Goal: Task Accomplishment & Management: Use online tool/utility

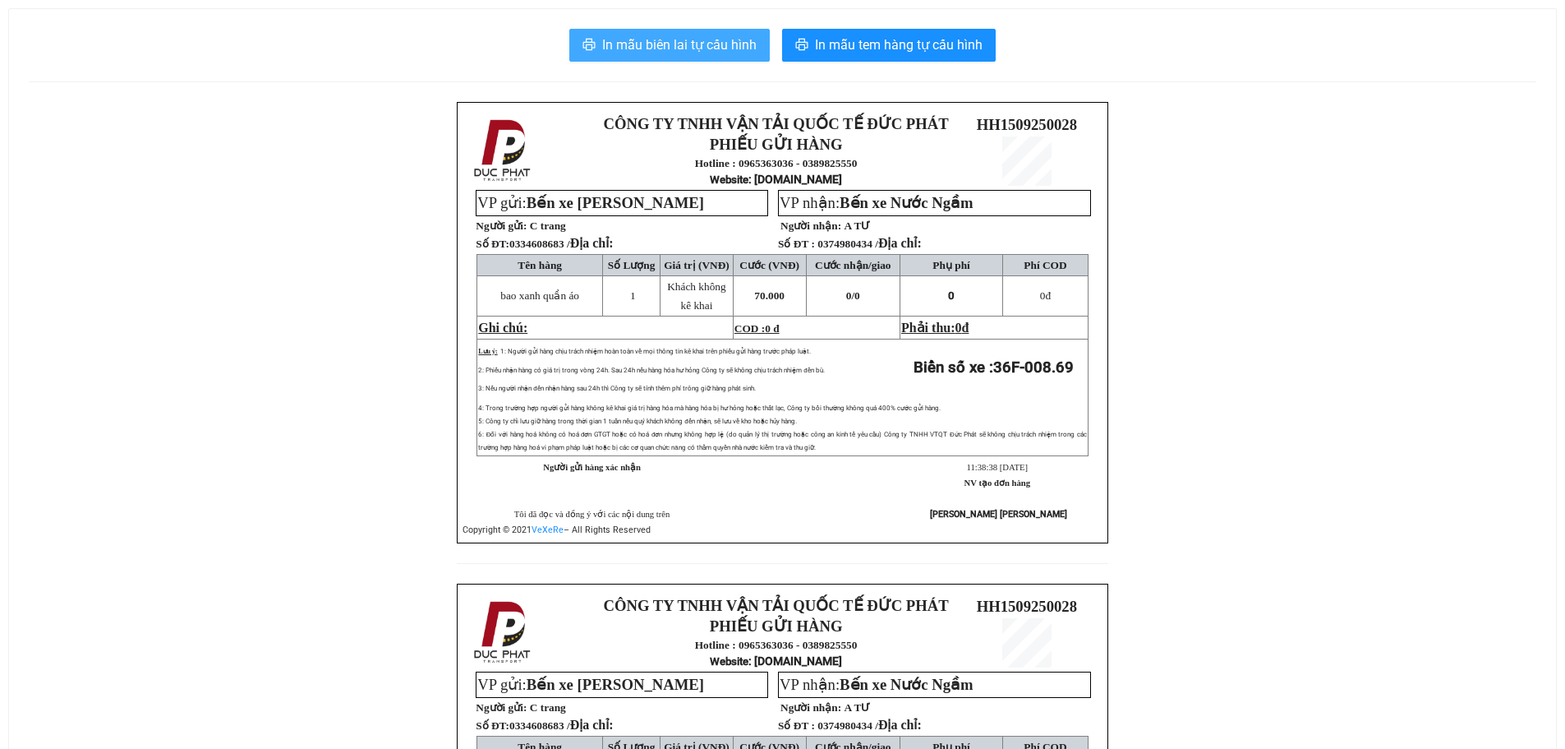
click at [726, 50] on span "In mẫu biên lai tự cấu hình" at bounding box center [679, 45] width 154 height 21
click at [706, 42] on span "In mẫu biên lai tự cấu hình" at bounding box center [679, 45] width 154 height 21
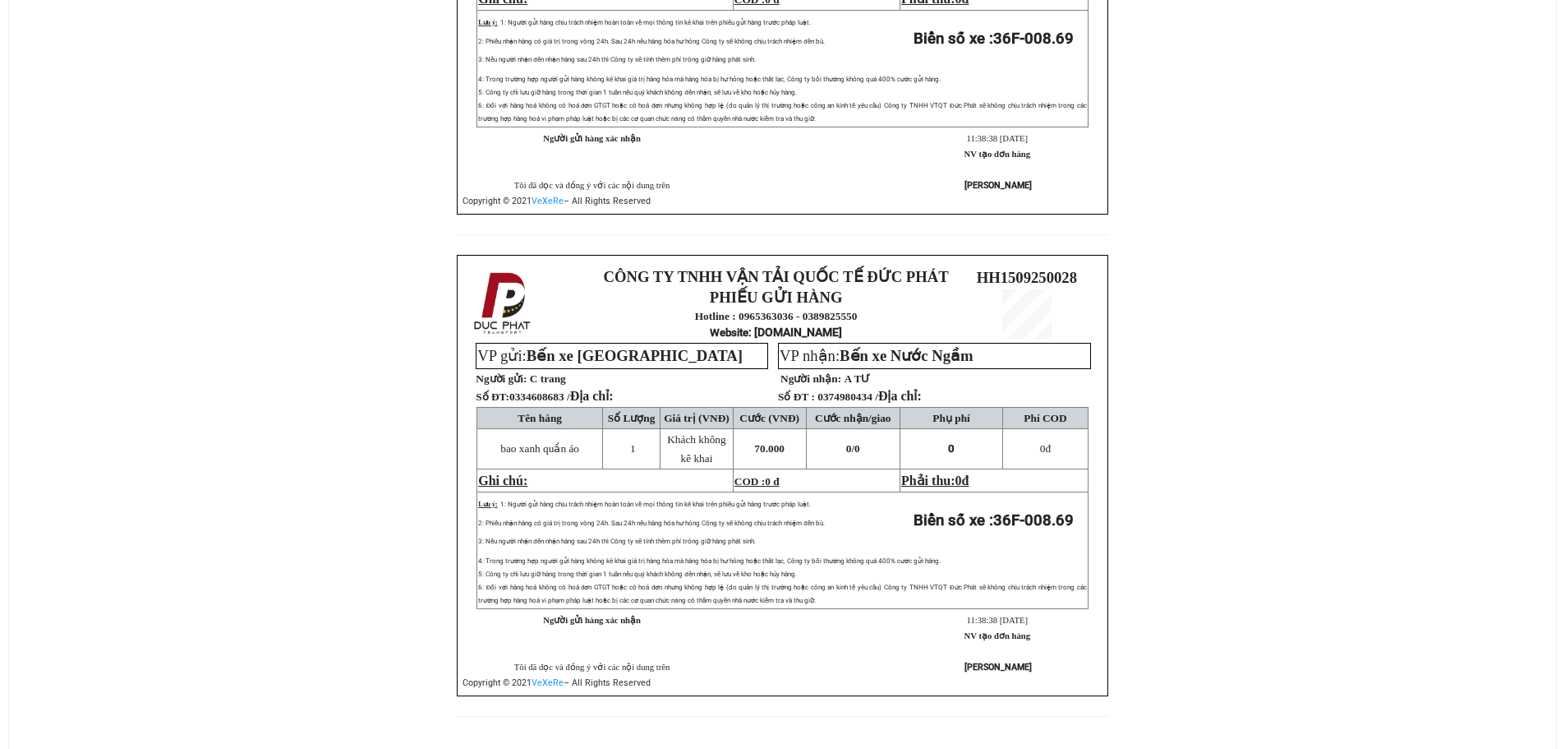
scroll to position [82, 0]
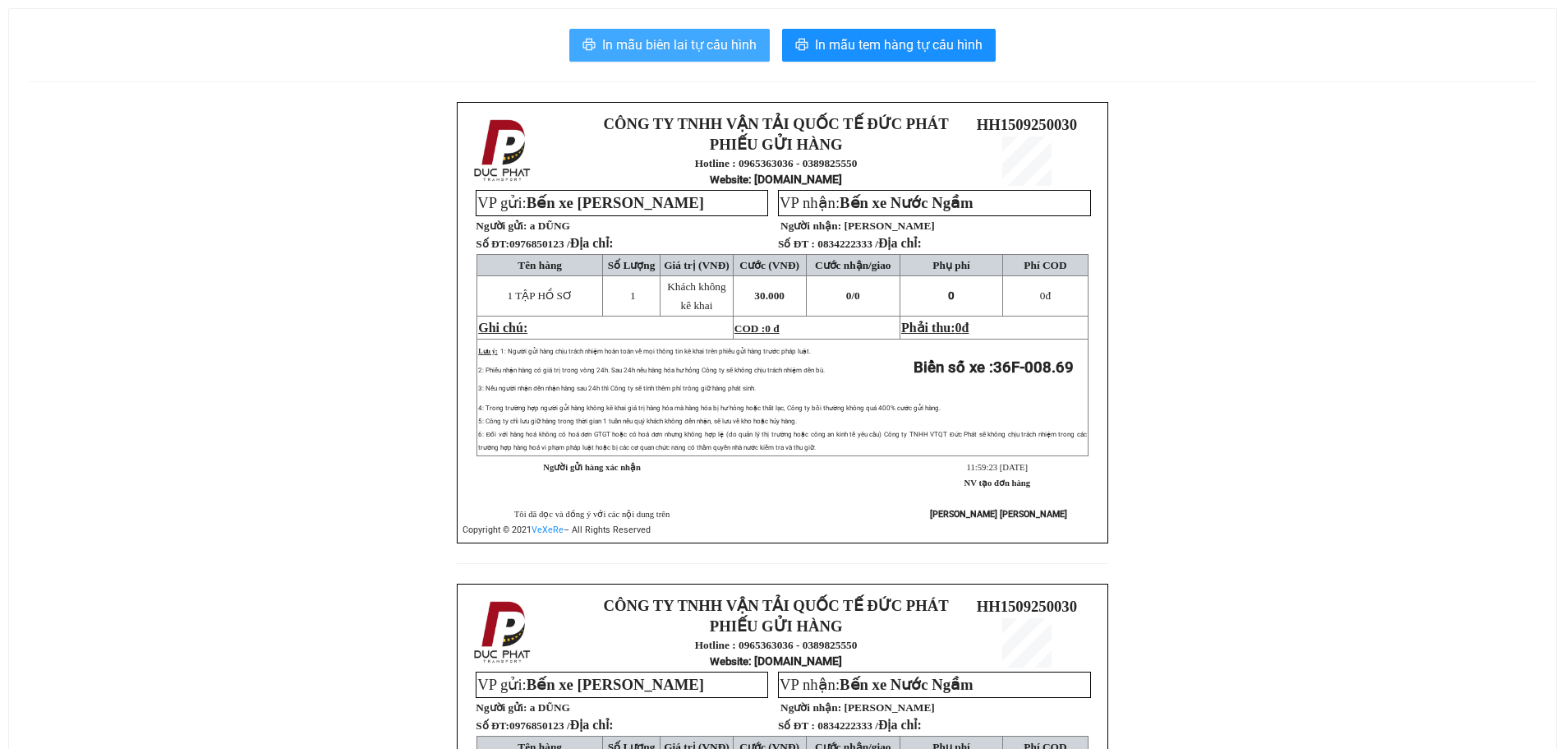
click at [675, 47] on span "In mẫu biên lai tự cấu hình" at bounding box center [679, 45] width 154 height 21
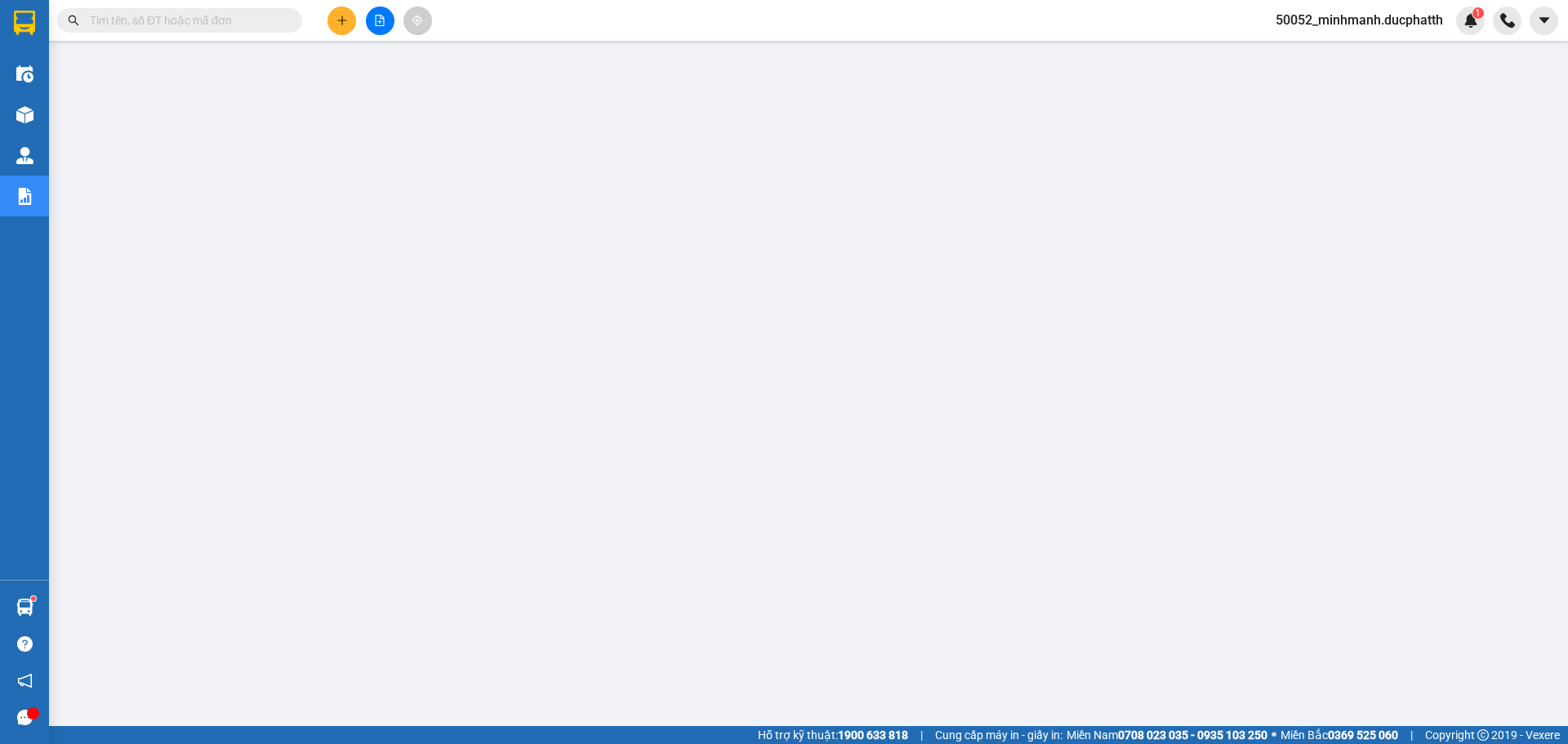
click at [1358, 19] on span "50052_minhmanh.ducphatth" at bounding box center [1358, 20] width 194 height 21
click at [1327, 48] on span "Đăng xuất" at bounding box center [1365, 51] width 160 height 18
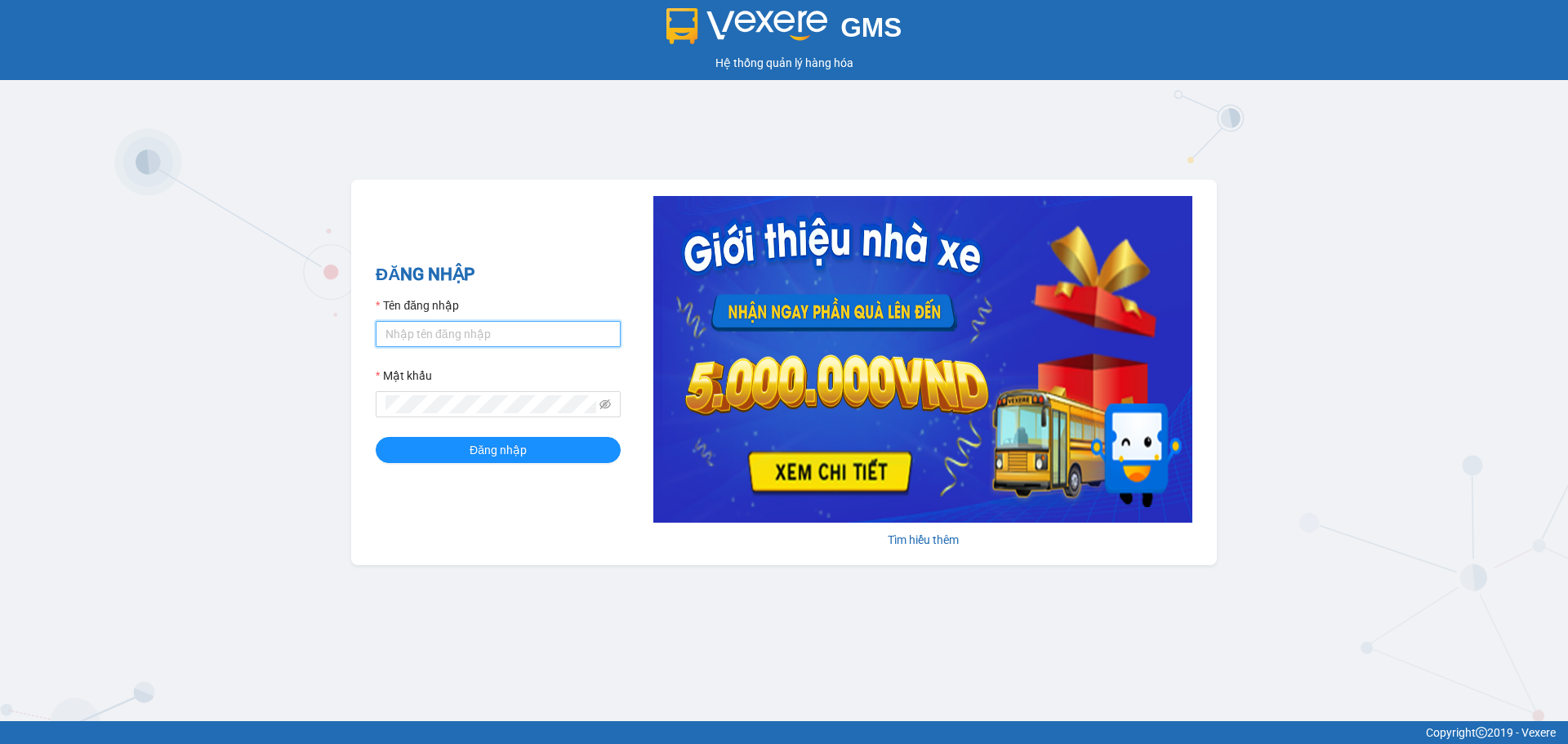
type input "minhmanh.ducphatth"
drag, startPoint x: 512, startPoint y: 340, endPoint x: 185, endPoint y: 325, distance: 327.3
click at [185, 325] on div "GMS Hệ thống quản lý hàng hóa ĐĂNG NHẬP Tên đăng nhập minhmanh.ducphatth Mật kh…" at bounding box center [784, 361] width 1568 height 721
type input "m"
type input "naquan.ducphatth"
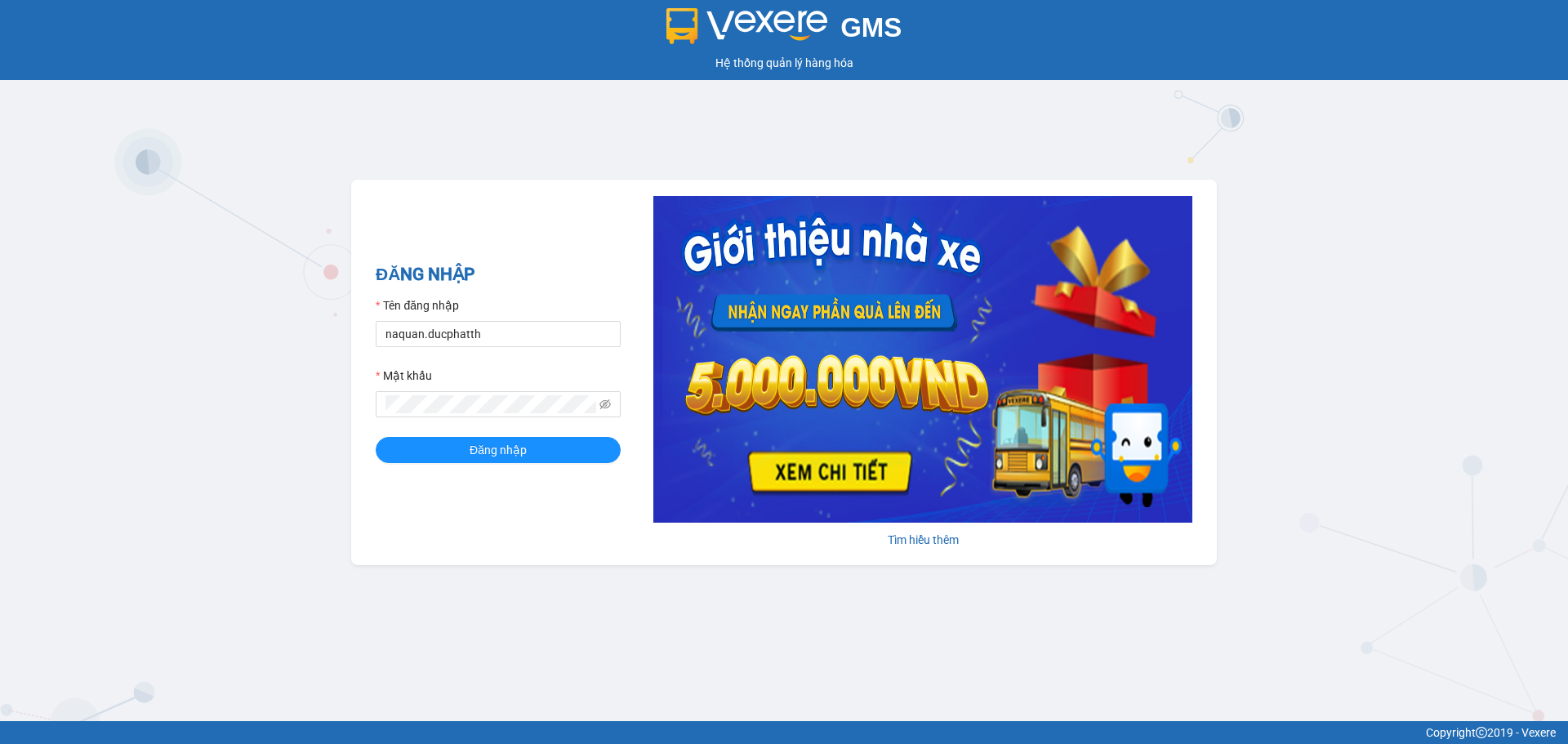
click at [491, 464] on div "ĐĂNG NHẬP Tên đăng nhập naquan.ducphatth Mật khẩu Đăng nhập" at bounding box center [498, 372] width 244 height 222
click at [497, 457] on span "Đăng nhập" at bounding box center [498, 450] width 58 height 18
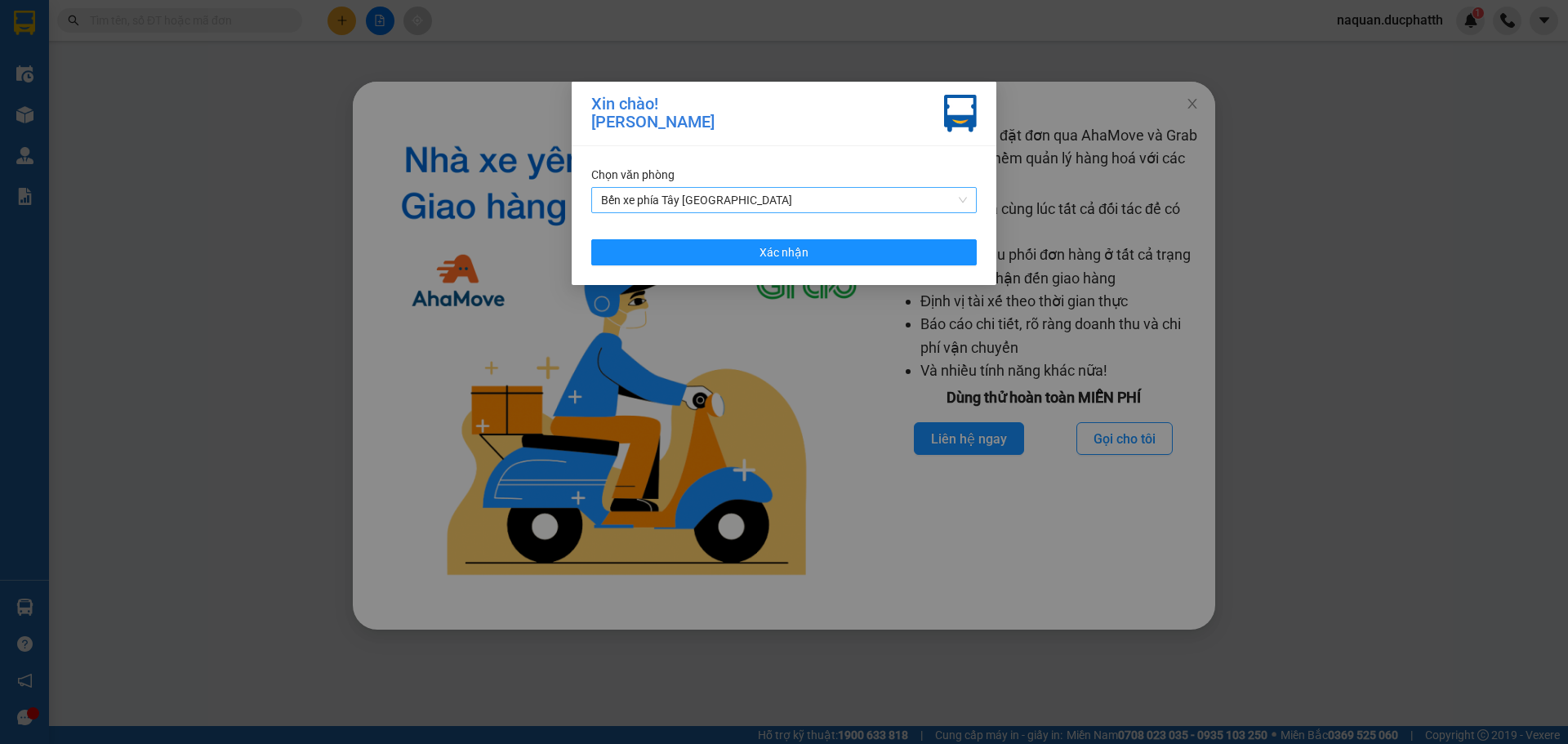
click at [819, 201] on span "Bến xe phía Tây Thanh Hóa" at bounding box center [784, 200] width 366 height 25
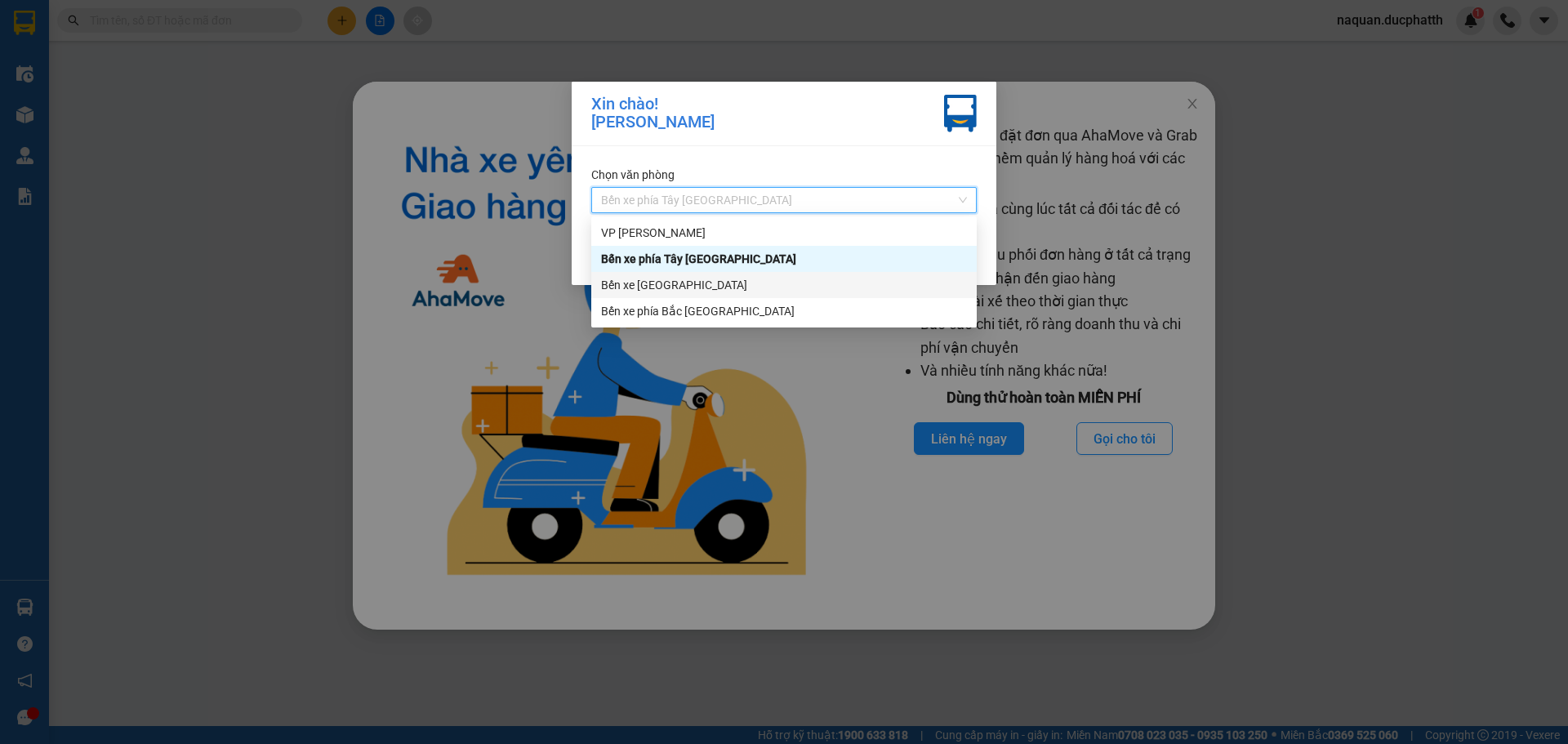
click at [738, 283] on div "Bến xe [GEOGRAPHIC_DATA]" at bounding box center [784, 285] width 366 height 18
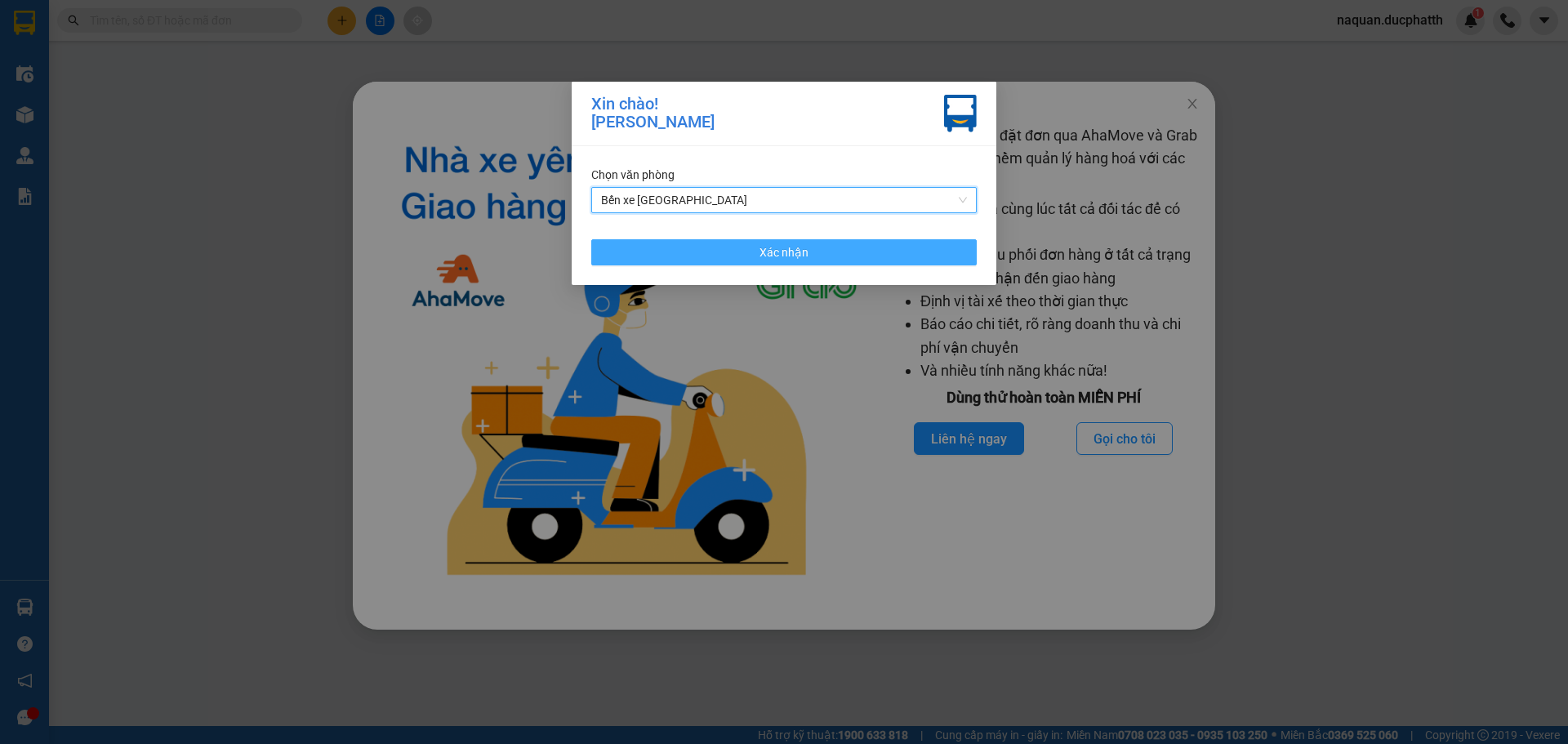
click at [871, 251] on button "Xác nhận" at bounding box center [784, 252] width 386 height 26
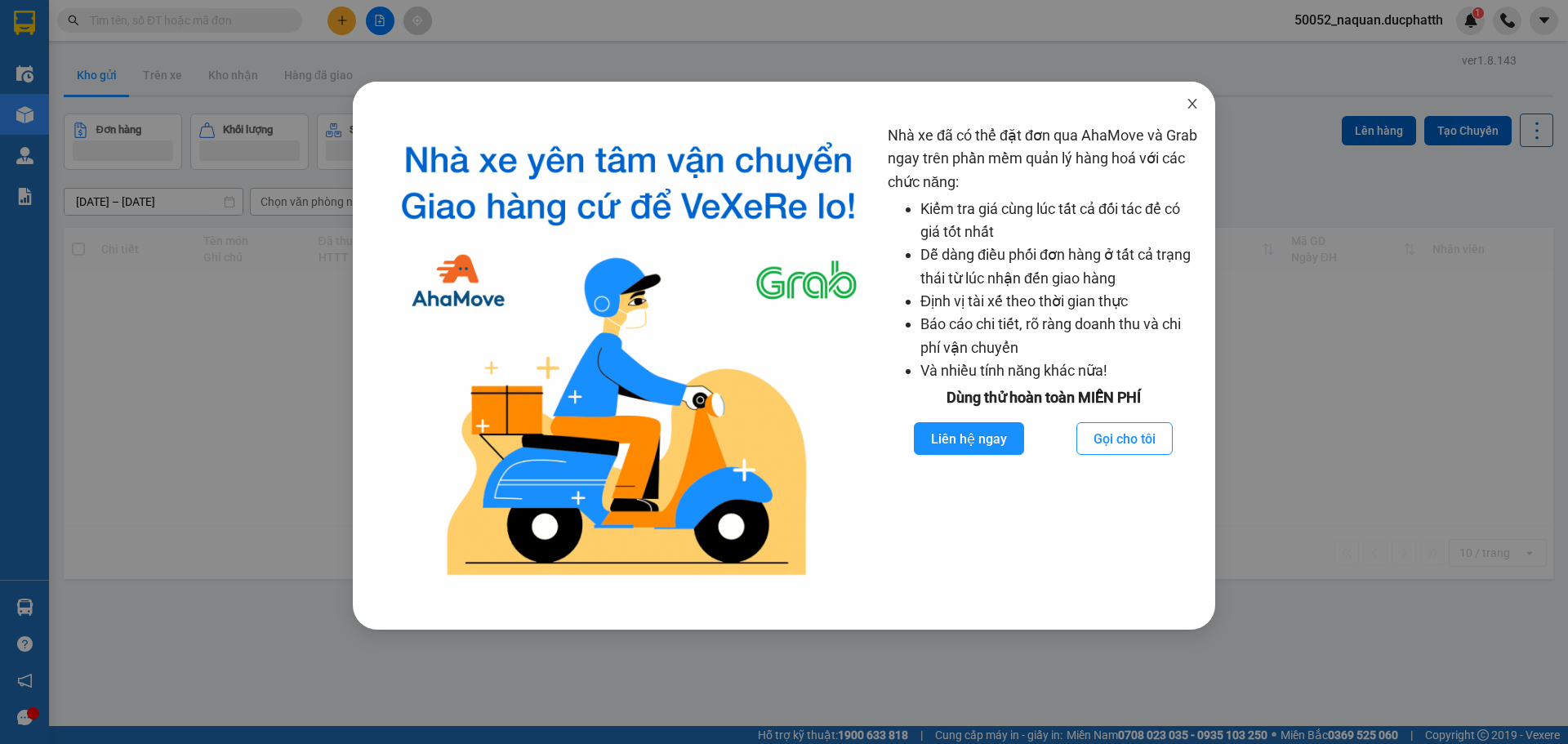
click at [1187, 115] on span "Close" at bounding box center [1192, 104] width 46 height 46
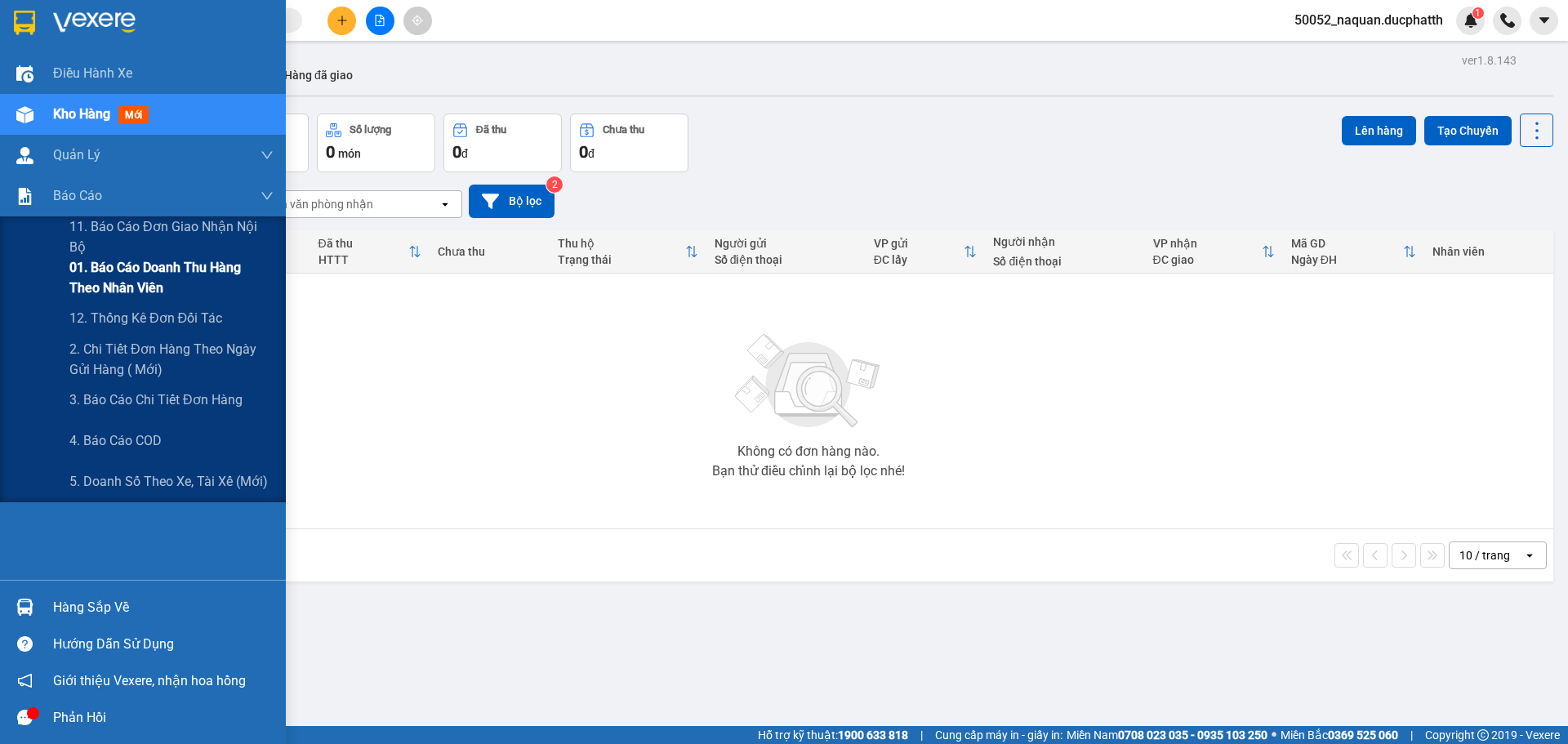
click at [176, 276] on span "01. Báo cáo doanh thu hàng theo nhân viên" at bounding box center [171, 277] width 204 height 41
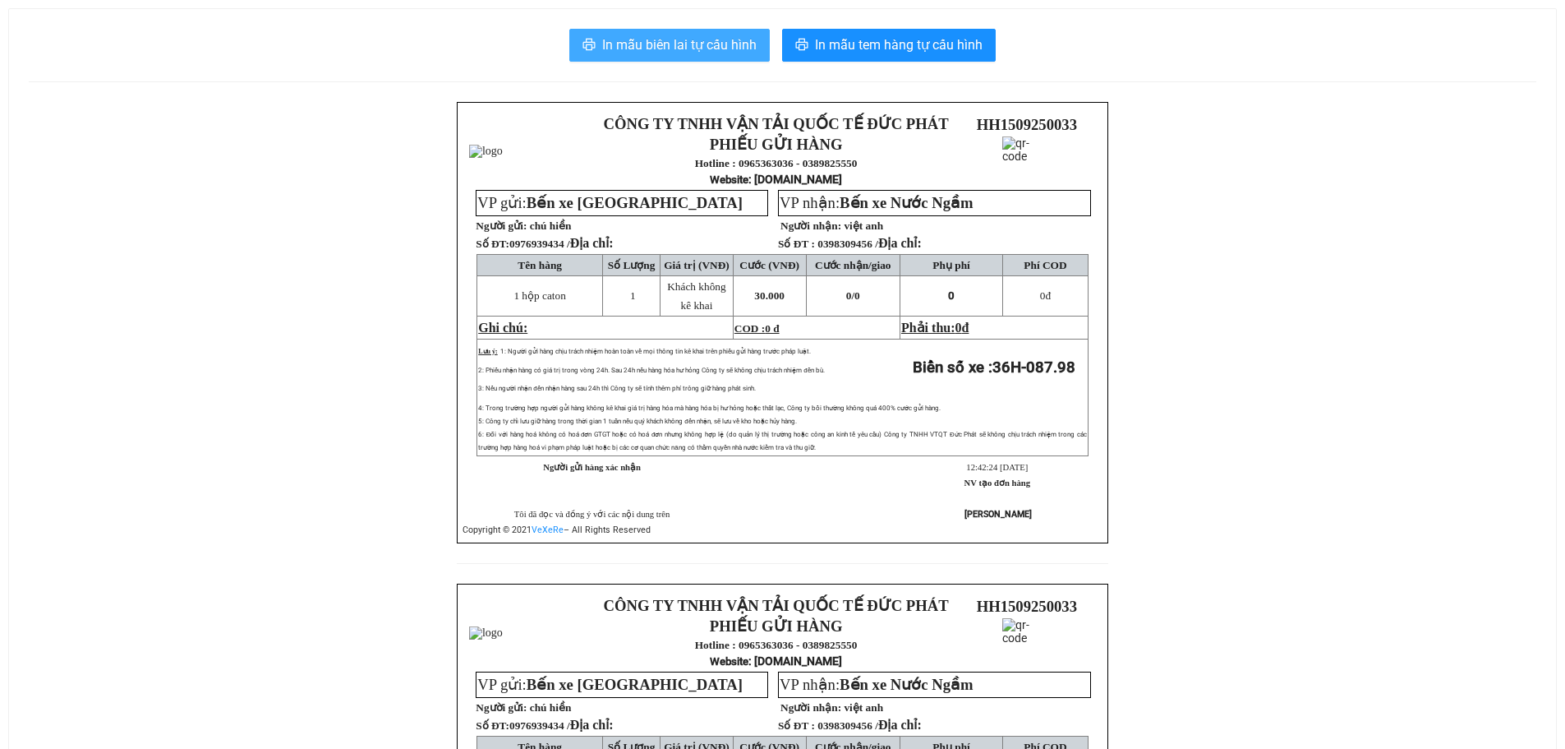
click at [701, 37] on span "In mẫu biên lai tự cấu hình" at bounding box center [679, 45] width 154 height 21
click at [714, 58] on button "In mẫu biên lai tự cấu hình" at bounding box center [669, 45] width 200 height 33
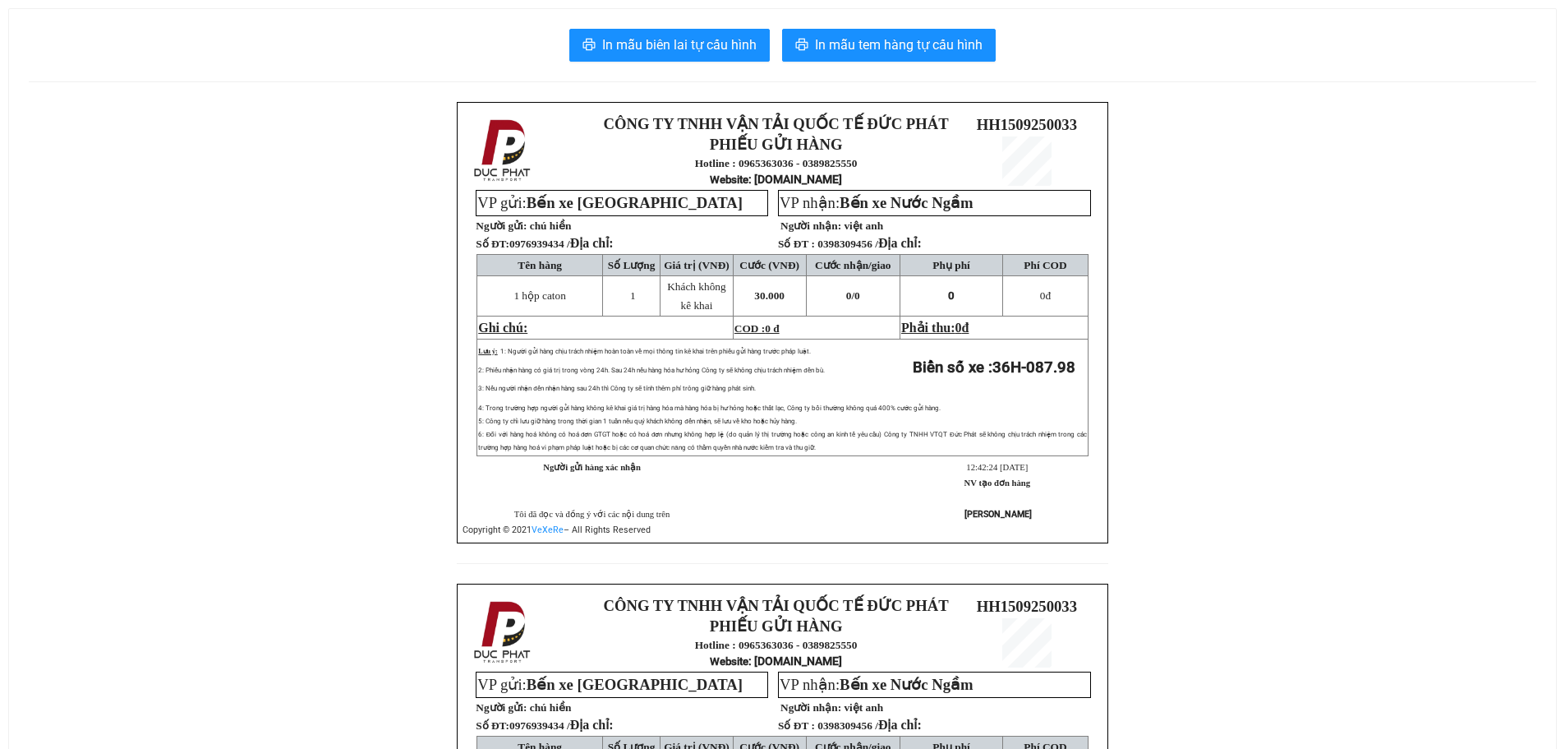
click at [1351, 122] on div "CÔNG TY TNHH VẬN TẢI QUỐC TẾ ĐỨC PHÁT PHIẾU GỬI HÀNG Hotline : 0965363036 - 038…" at bounding box center [783, 583] width 1508 height 963
click at [714, 30] on button "In mẫu biên lai tự cấu hình" at bounding box center [669, 45] width 200 height 33
click at [747, 32] on button "In mẫu biên lai tự cấu hình" at bounding box center [669, 45] width 200 height 33
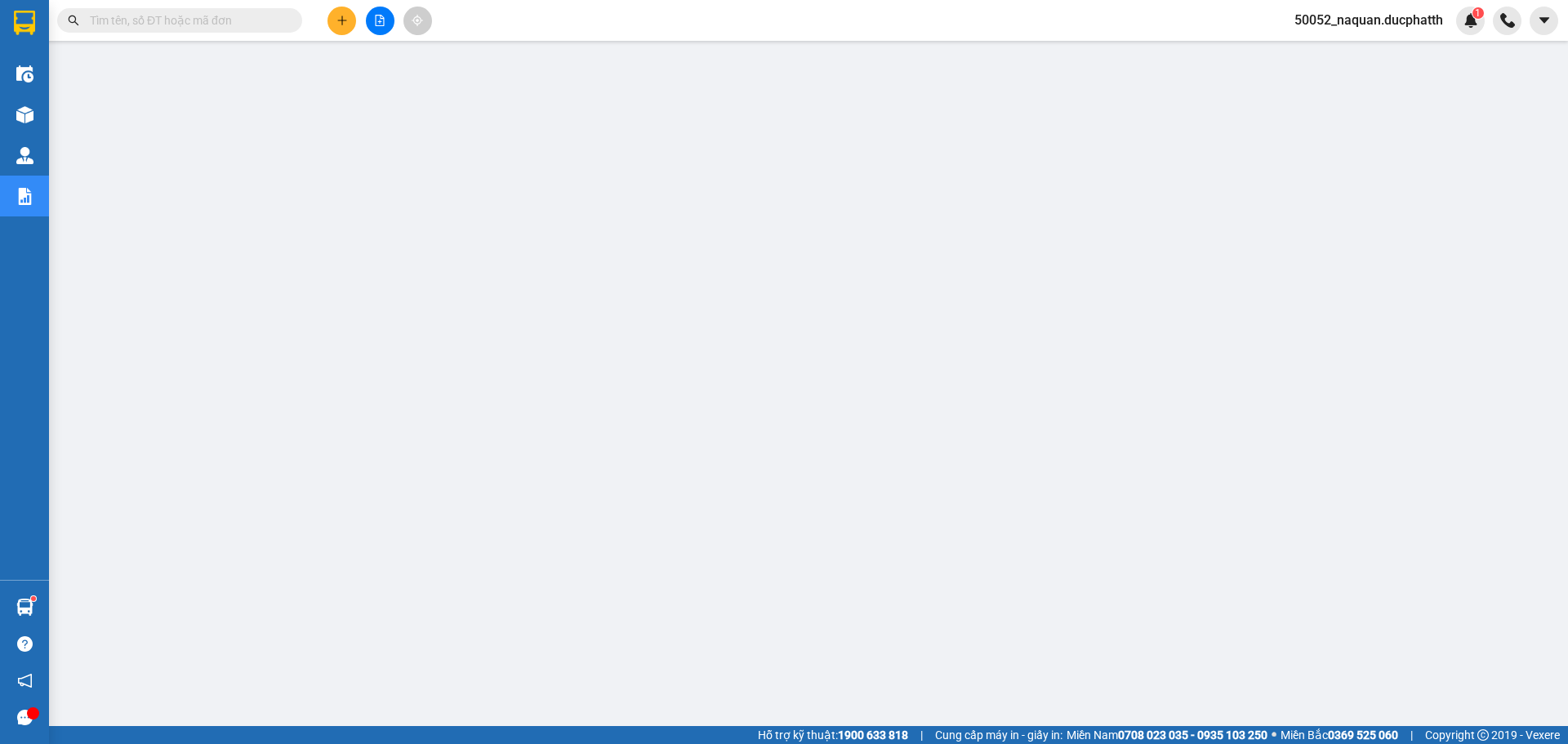
click at [1333, 21] on span "50052_naquan.ducphatth" at bounding box center [1368, 20] width 175 height 21
click at [1341, 48] on span "Đăng xuất" at bounding box center [1375, 51] width 140 height 18
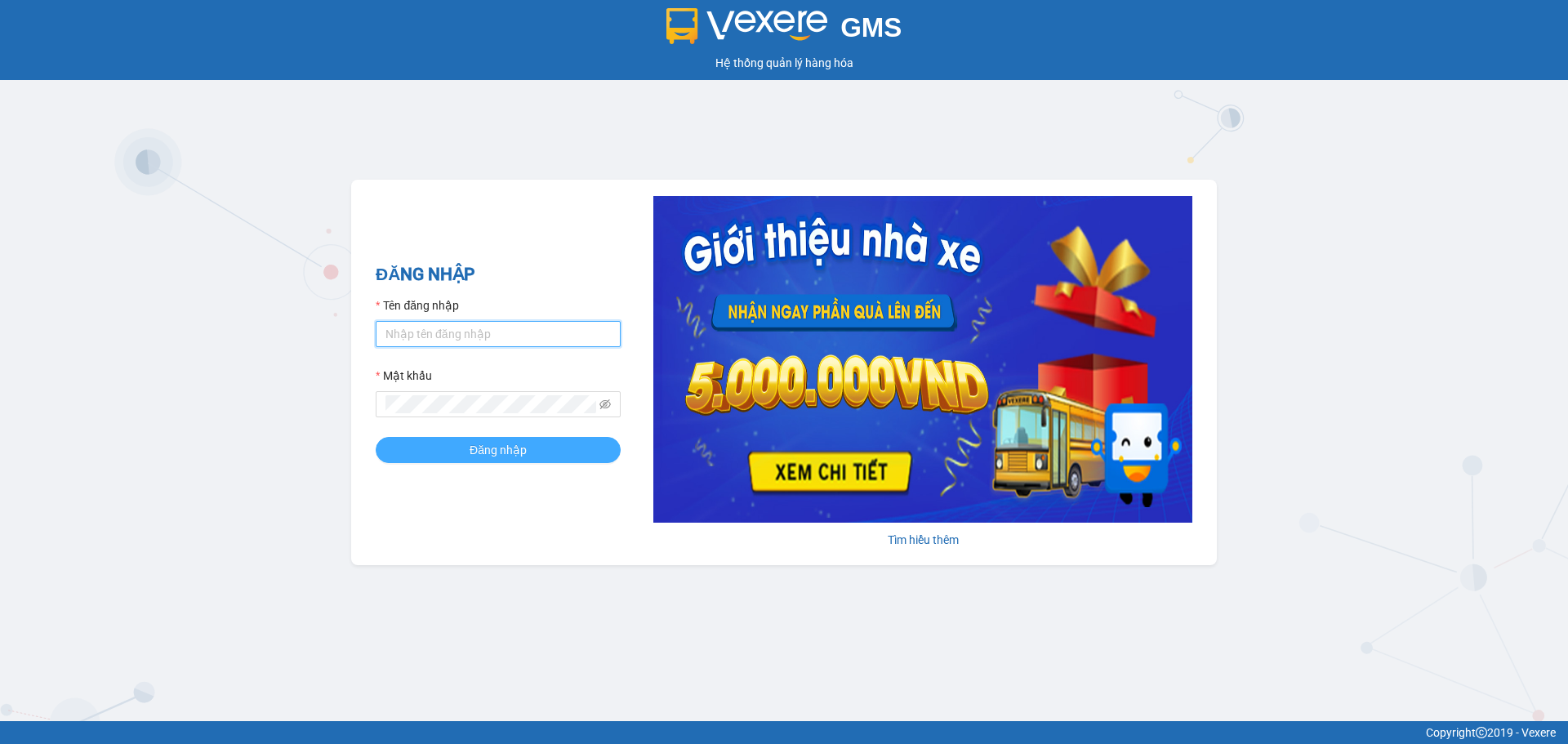
type input "minhmanh.ducphatth"
click at [503, 445] on span "Đăng nhập" at bounding box center [498, 450] width 58 height 18
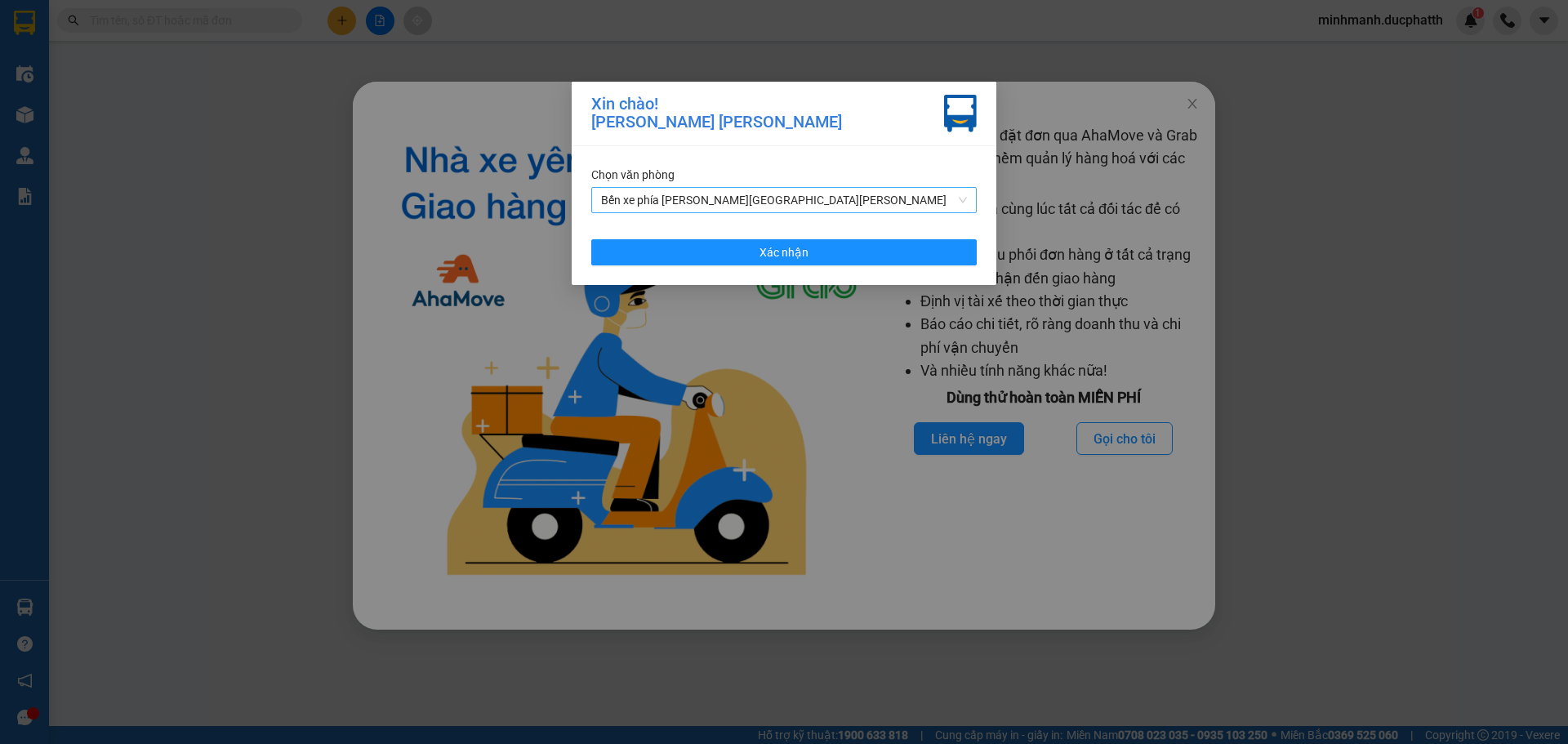
click at [787, 203] on span "Bến xe phía [PERSON_NAME][GEOGRAPHIC_DATA][PERSON_NAME]" at bounding box center [784, 200] width 366 height 25
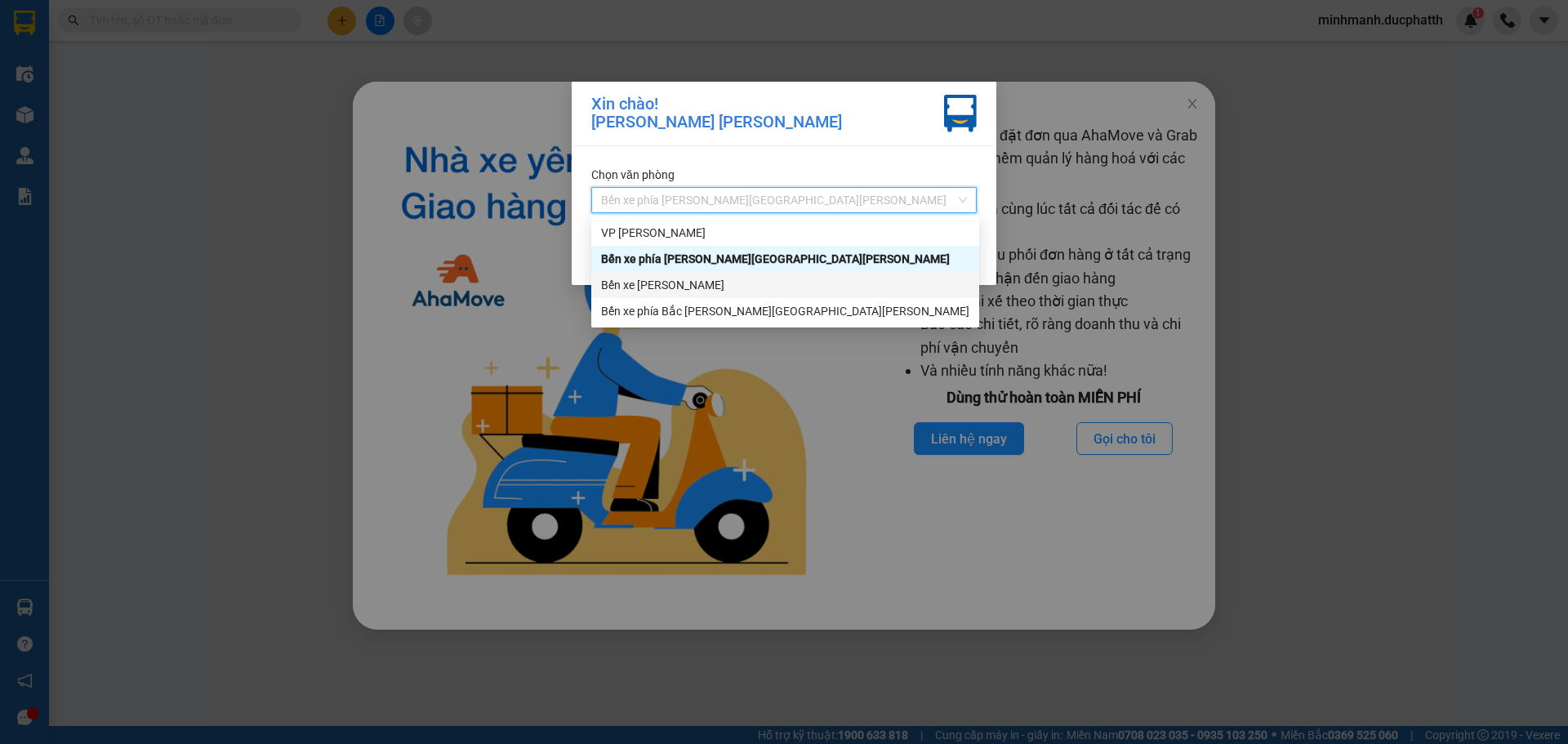
click at [725, 288] on div "Bến xe [PERSON_NAME]" at bounding box center [785, 285] width 369 height 18
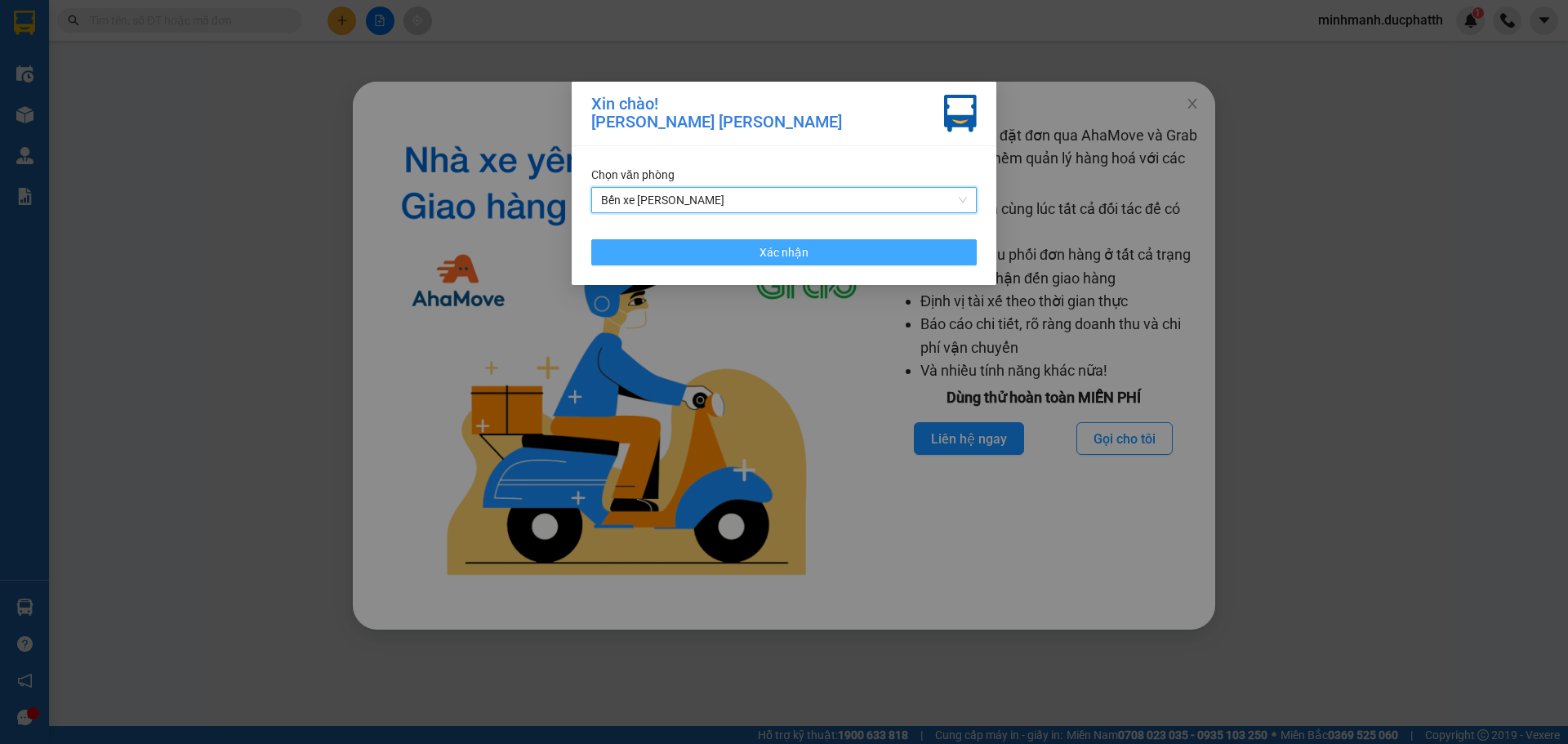
click at [776, 258] on span "Xác nhận" at bounding box center [783, 252] width 49 height 18
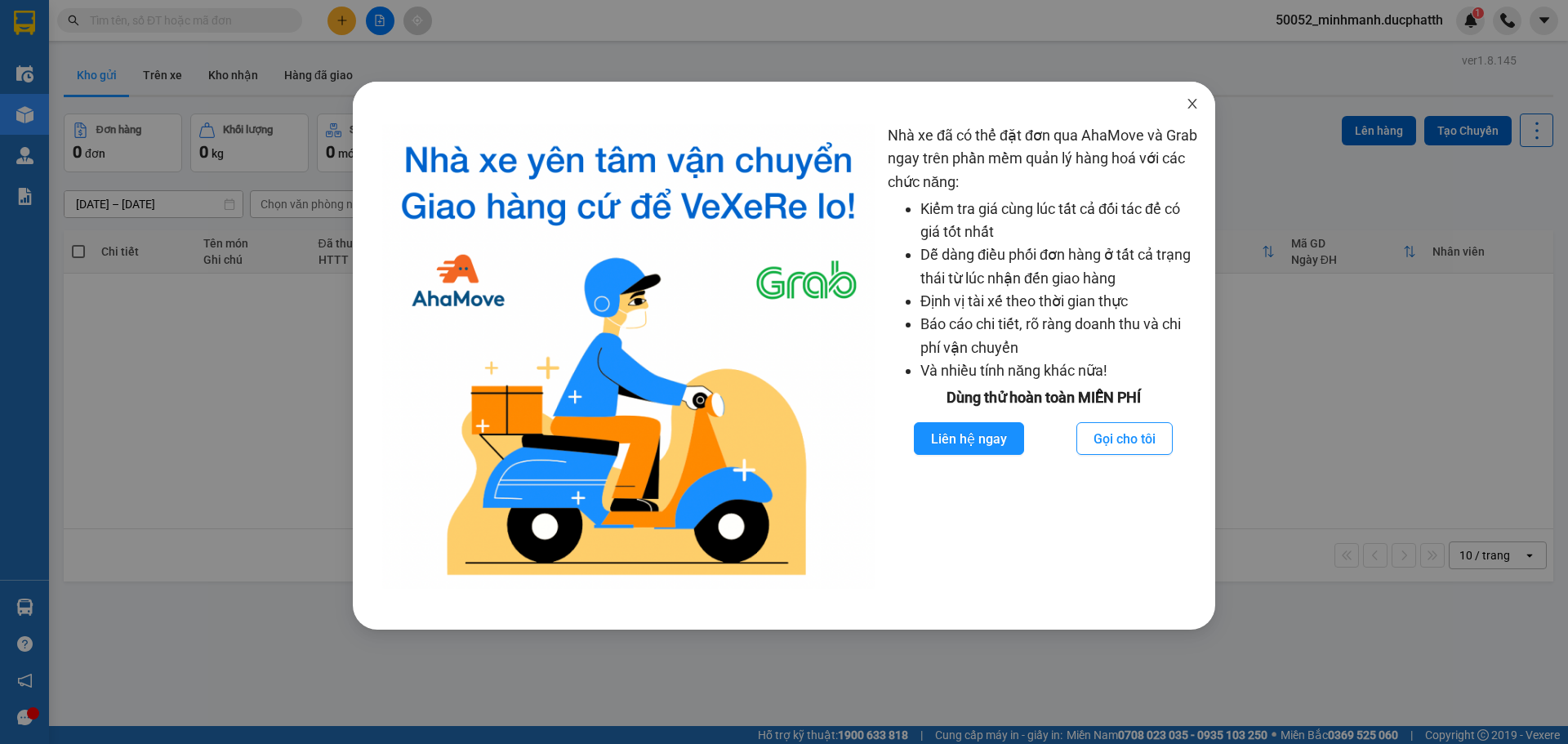
click at [1196, 102] on icon "close" at bounding box center [1191, 103] width 13 height 13
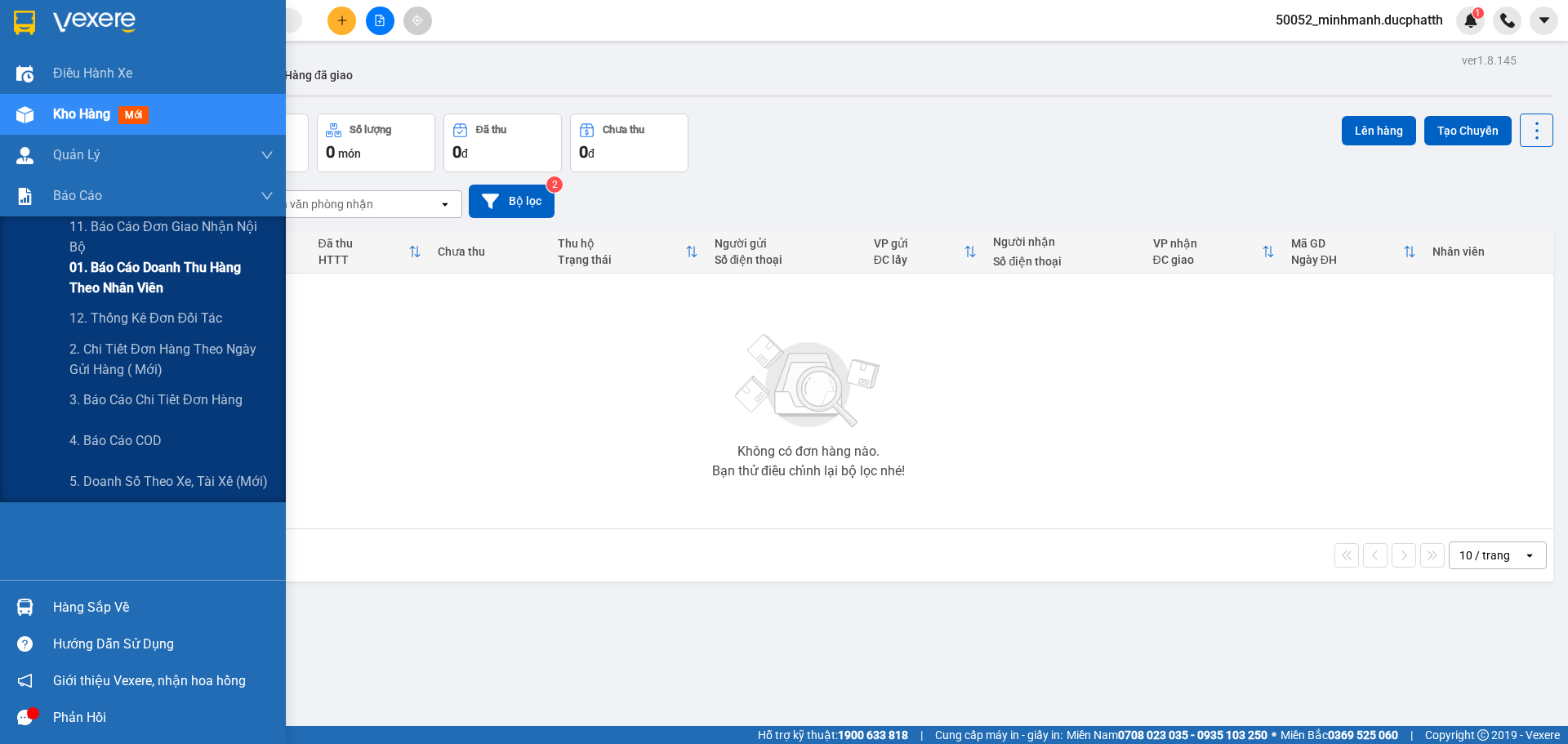
click at [101, 273] on span "01. Báo cáo doanh thu hàng theo nhân viên" at bounding box center [171, 277] width 204 height 41
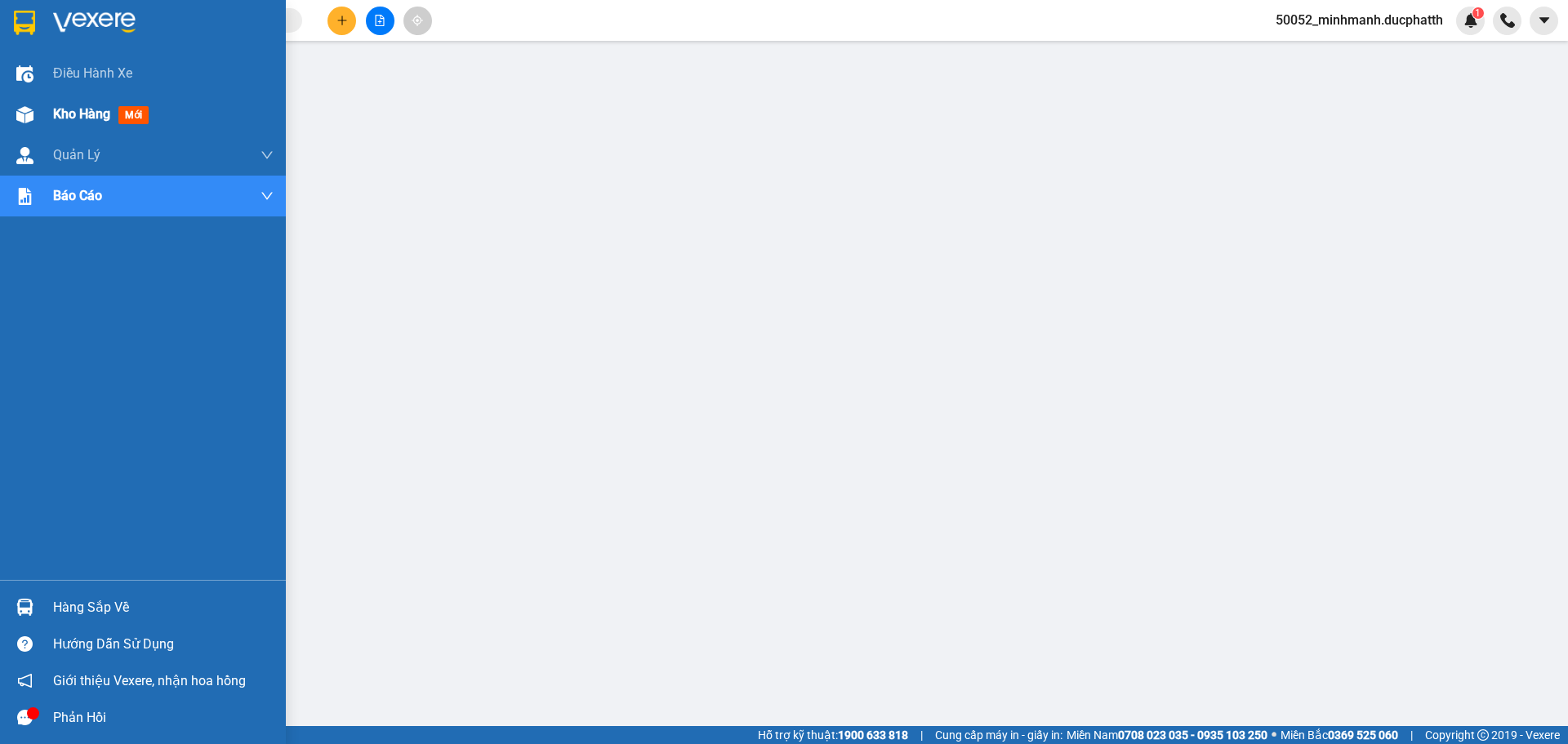
click at [79, 109] on span "Kho hàng" at bounding box center [81, 114] width 58 height 16
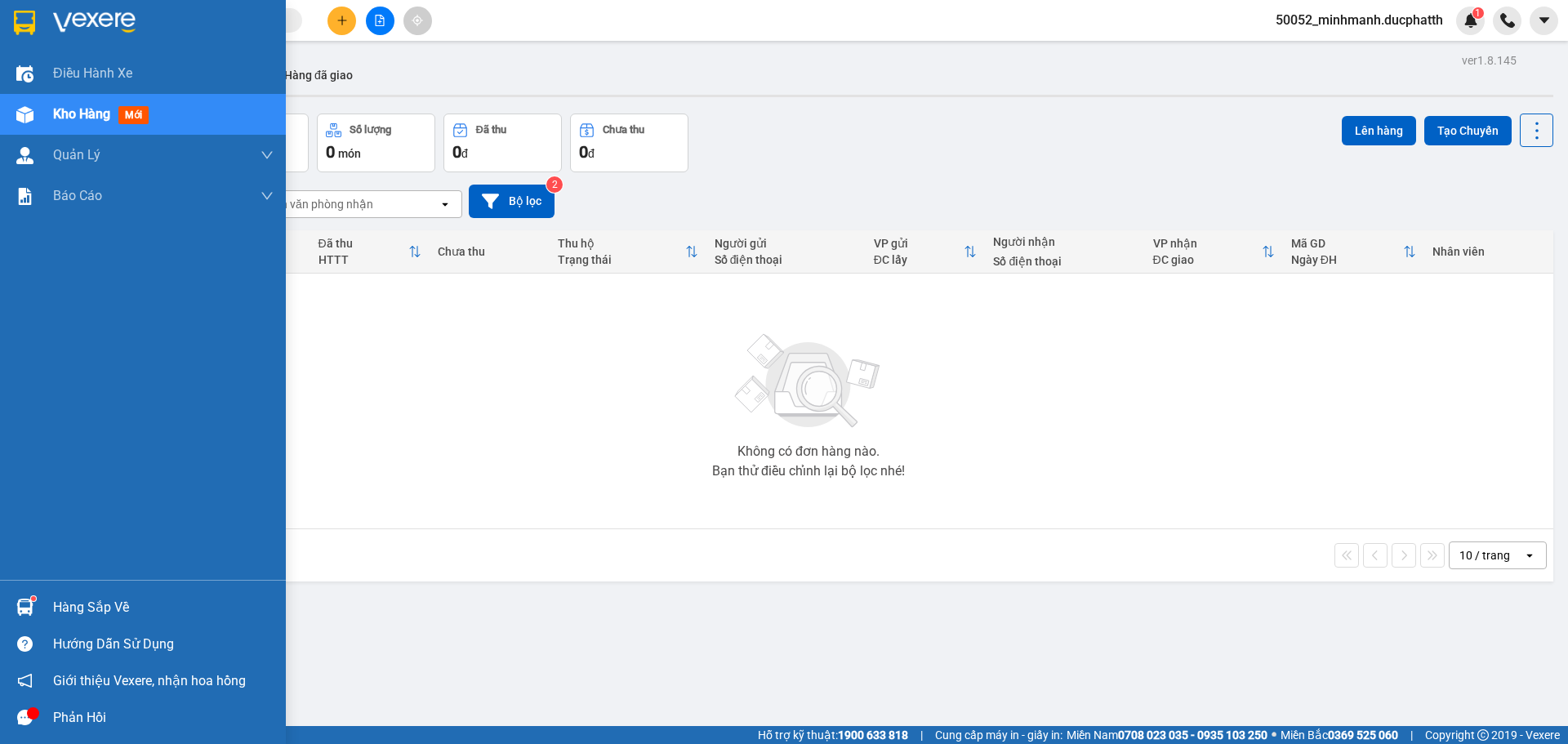
click at [117, 121] on div "Kho hàng mới" at bounding box center [103, 113] width 102 height 21
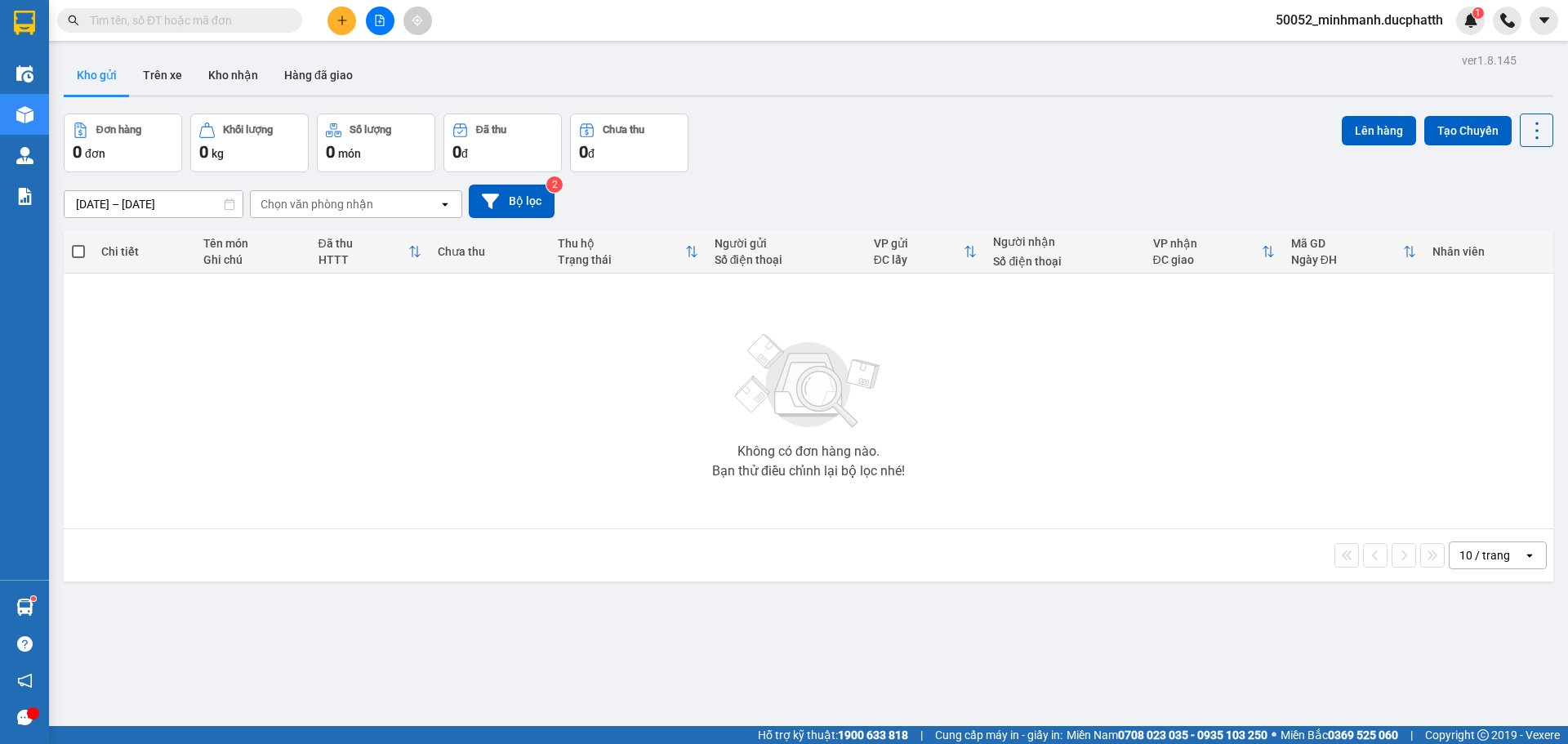
click at [198, 25] on input "text" at bounding box center [186, 21] width 193 height 18
click at [387, 17] on button at bounding box center [380, 21] width 29 height 29
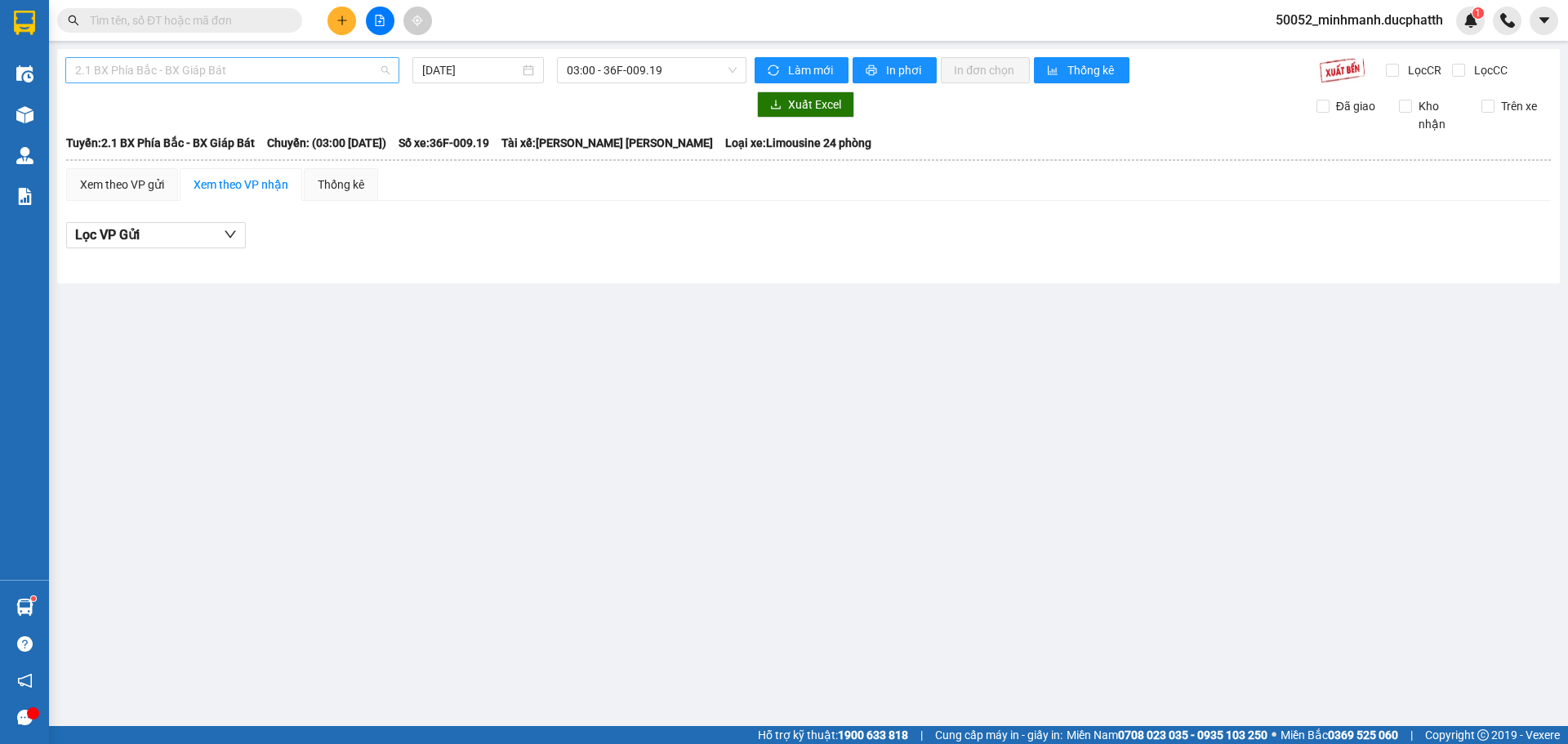
click at [194, 78] on span "2.1 BX Phía Bắc - BX Giáp Bát" at bounding box center [233, 70] width 314 height 25
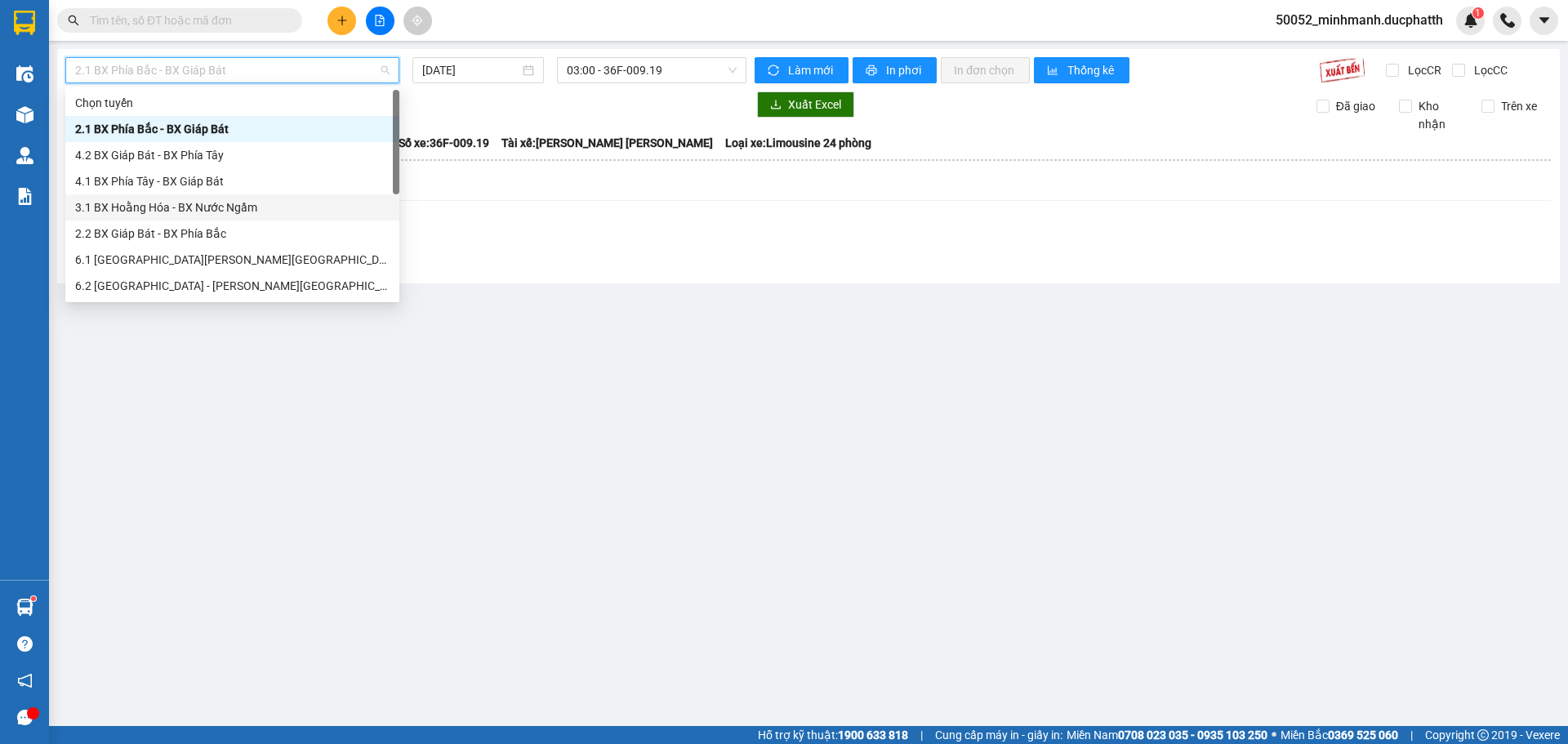
click at [215, 205] on div "3.1 BX Hoằng Hóa - BX Nước Ngầm" at bounding box center [233, 208] width 314 height 18
type input "[DATE]"
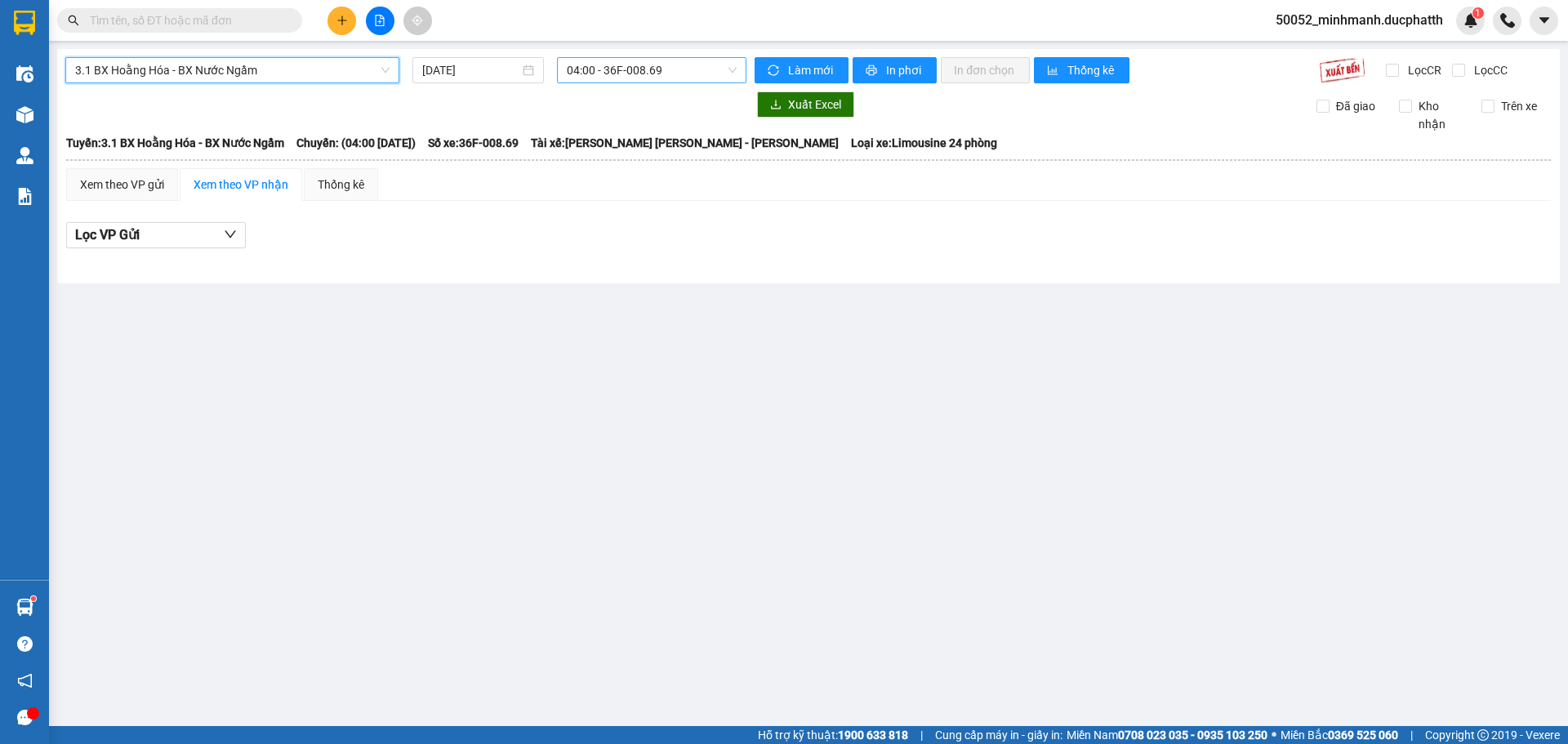
click at [658, 74] on span "04:00 - 36F-008.69" at bounding box center [651, 70] width 170 height 25
click at [675, 72] on span "04:00 - 36F-008.69" at bounding box center [651, 70] width 170 height 25
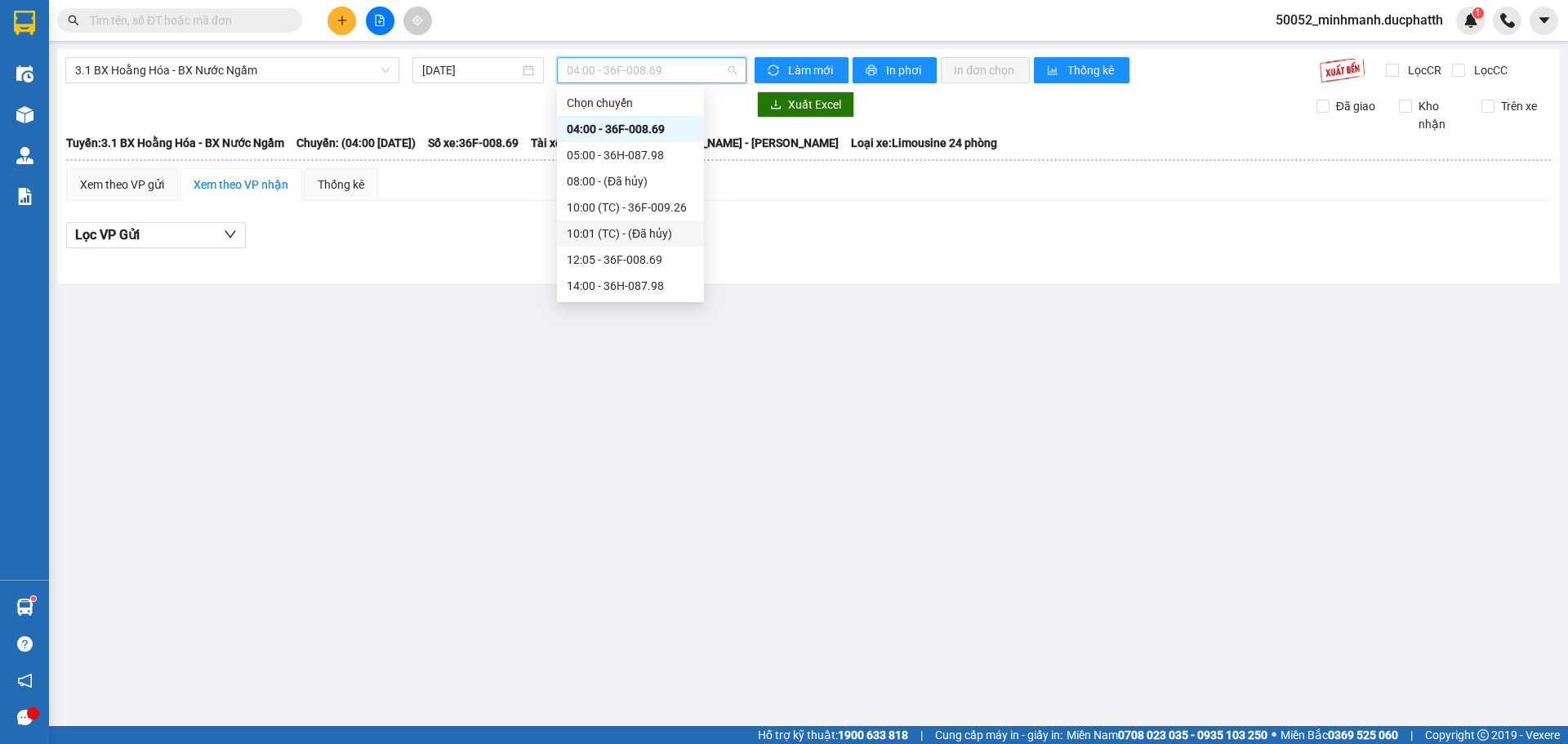
scroll to position [26, 0]
click at [636, 281] on div "16:00 - 36F-009.26" at bounding box center [630, 286] width 127 height 18
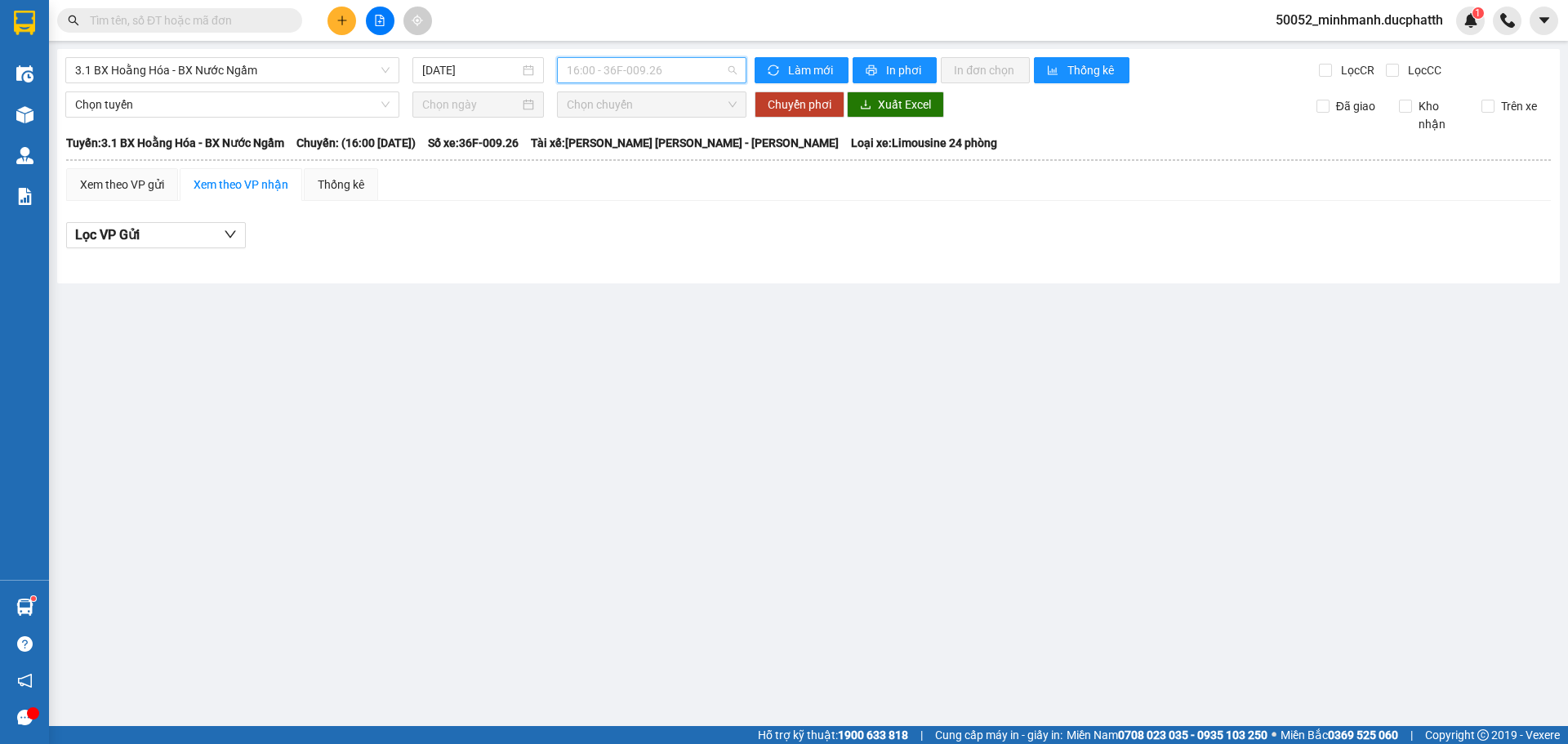
click at [626, 70] on span "16:00 - 36F-009.26" at bounding box center [651, 70] width 170 height 25
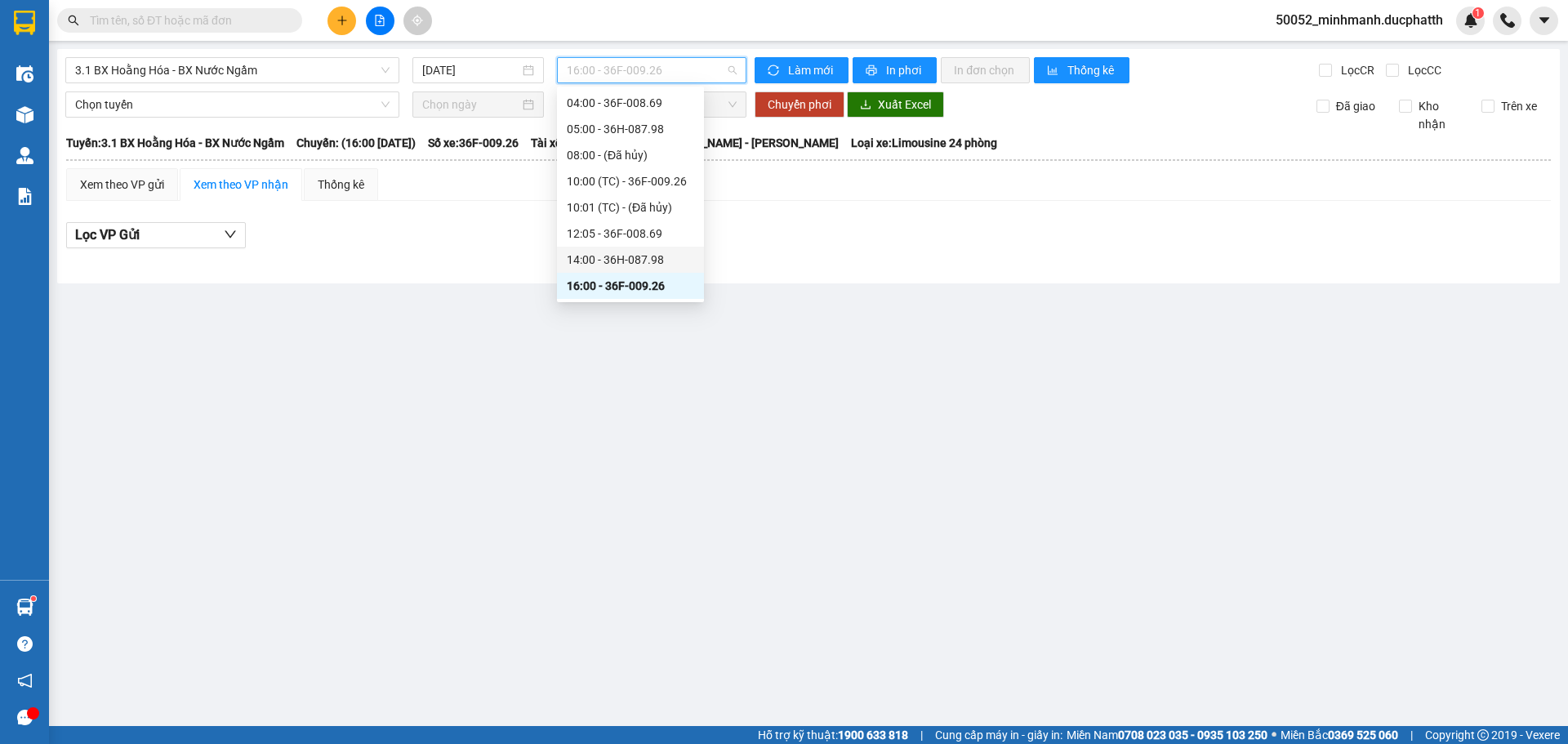
click at [600, 263] on div "14:00 - 36H-087.98" at bounding box center [630, 259] width 127 height 18
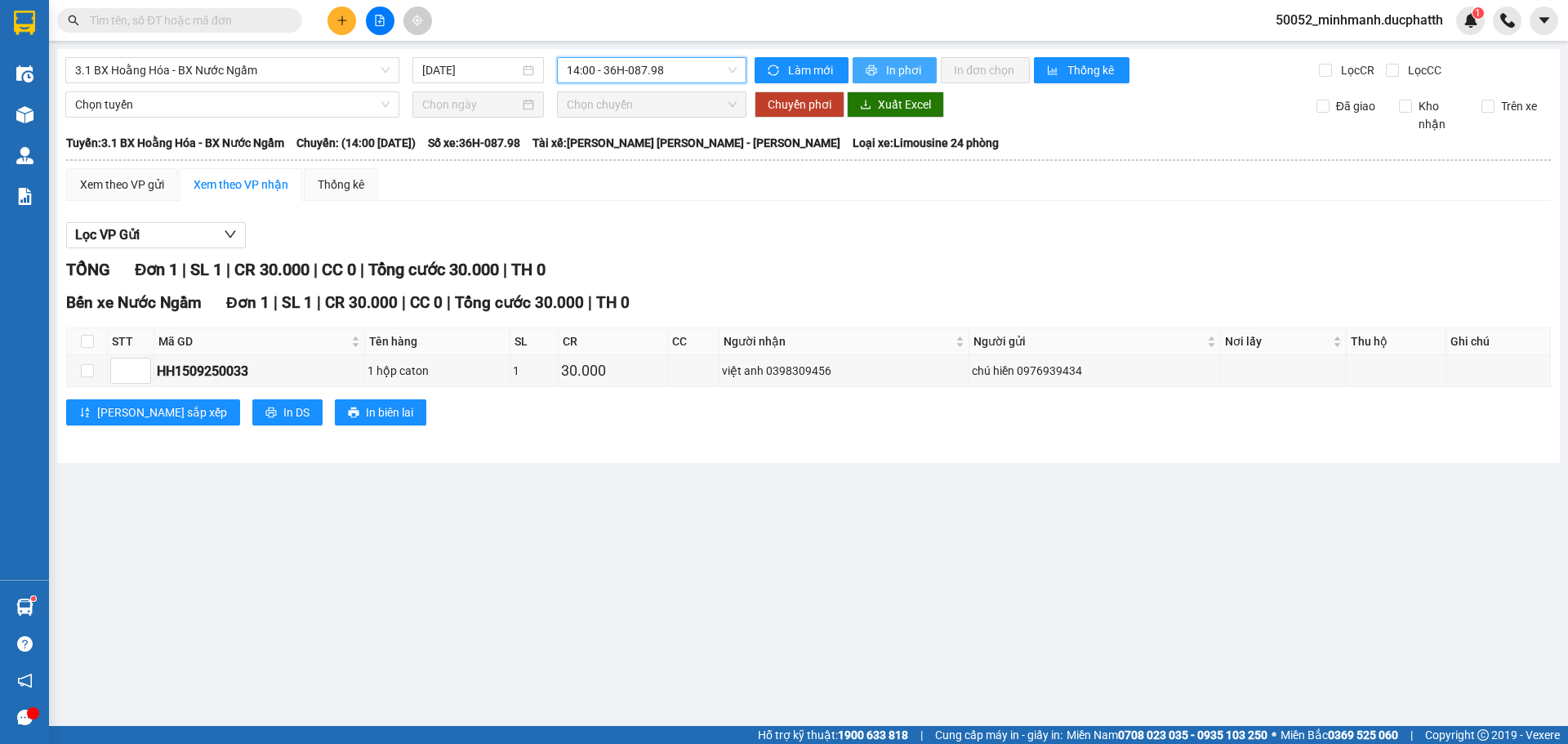
click at [895, 74] on span "In phơi" at bounding box center [904, 71] width 38 height 18
click at [1087, 254] on div "Lọc VP Gửi [PERSON_NAME] 1 | SL 1 | CR 30.000 | CC 0 | [PERSON_NAME] 30.000 | …" at bounding box center [809, 329] width 1485 height 231
click at [902, 74] on span "In phơi" at bounding box center [904, 71] width 38 height 18
click at [85, 344] on input "checkbox" at bounding box center [86, 341] width 13 height 13
checkbox input "true"
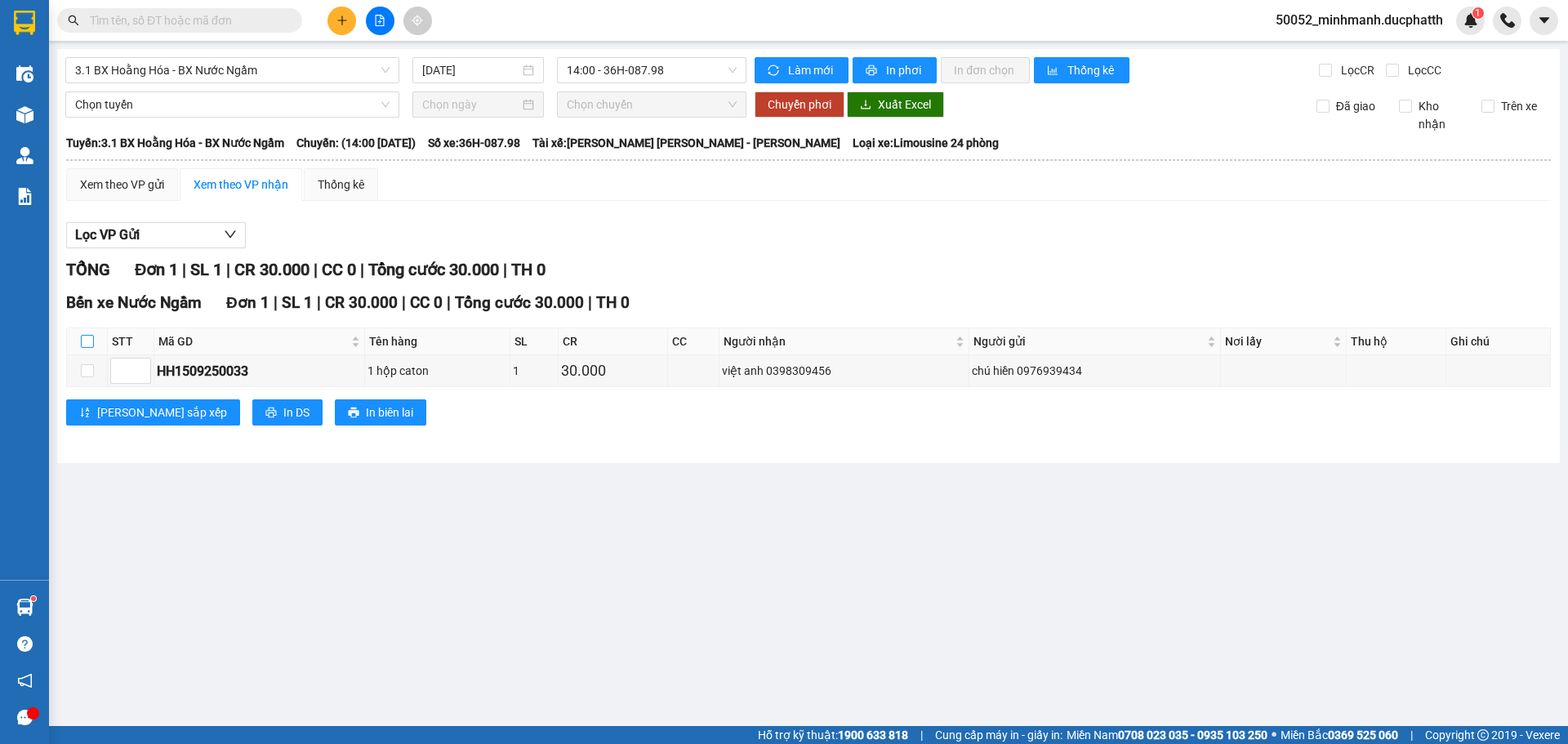
checkbox input "true"
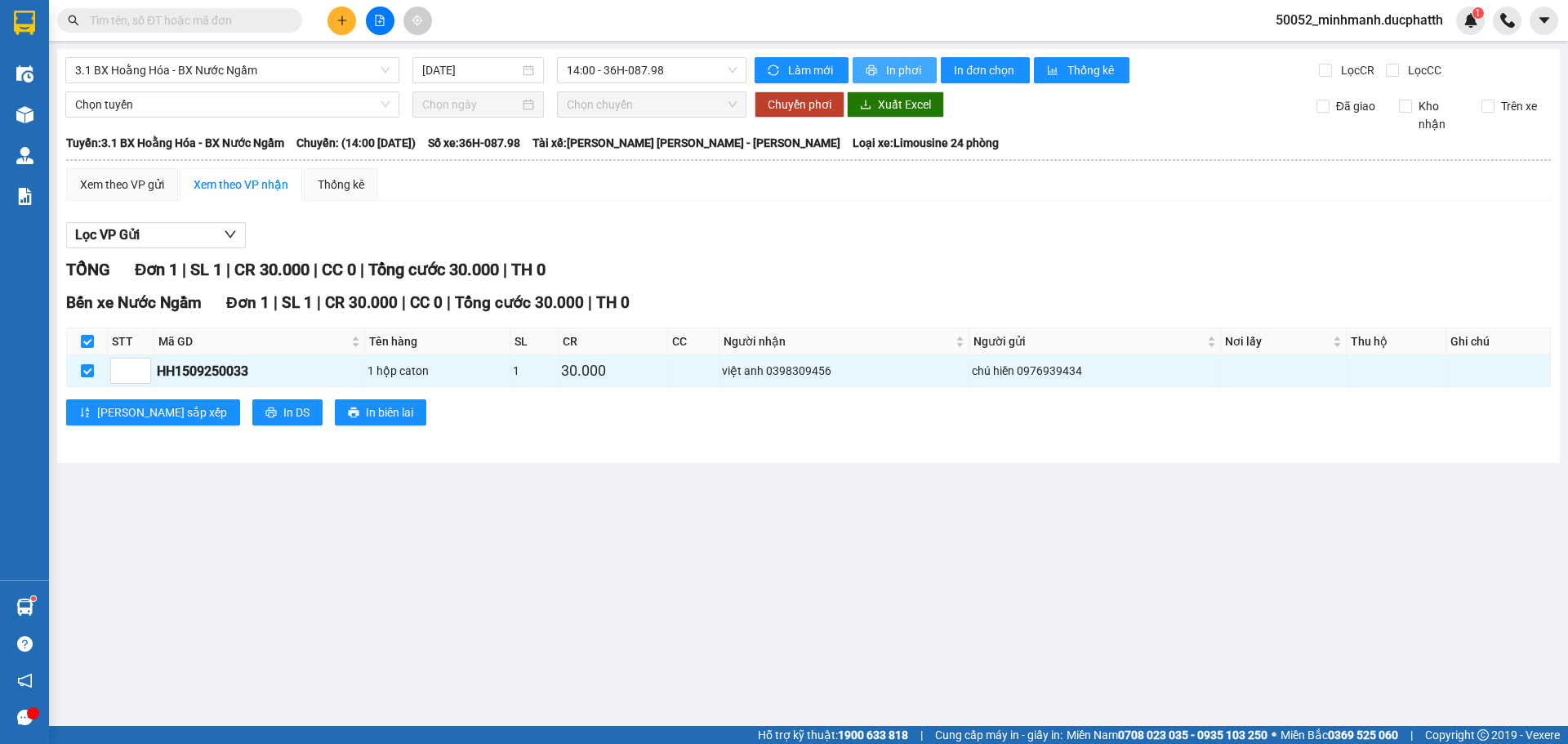
click at [894, 74] on span "In phơi" at bounding box center [904, 71] width 38 height 18
